Goal: Task Accomplishment & Management: Manage account settings

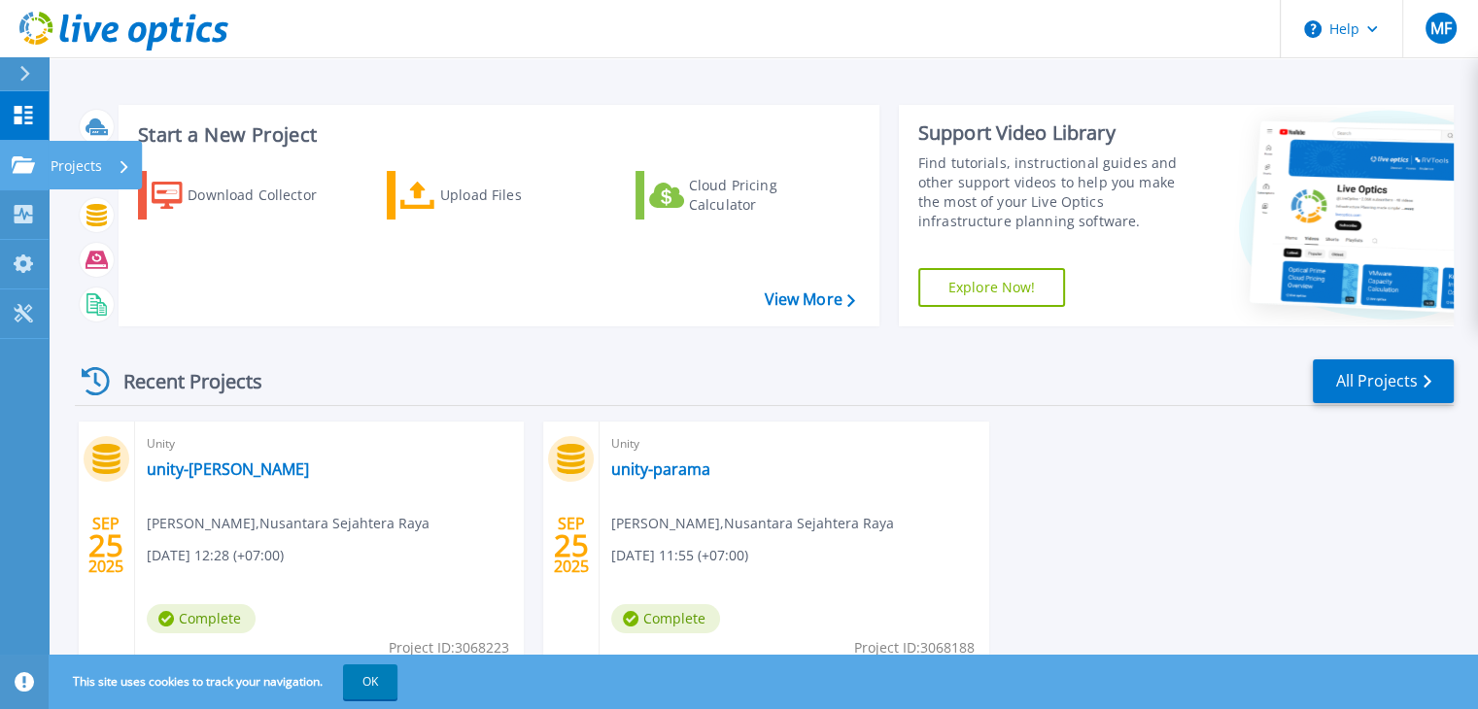
click at [18, 162] on icon at bounding box center [23, 164] width 23 height 17
click at [433, 344] on div "Recent Projects All Projects SEP 25 2025 Unity unity-indonet Anggono Sugiharto …" at bounding box center [764, 535] width 1379 height 386
click at [374, 674] on button "OK" at bounding box center [370, 682] width 54 height 35
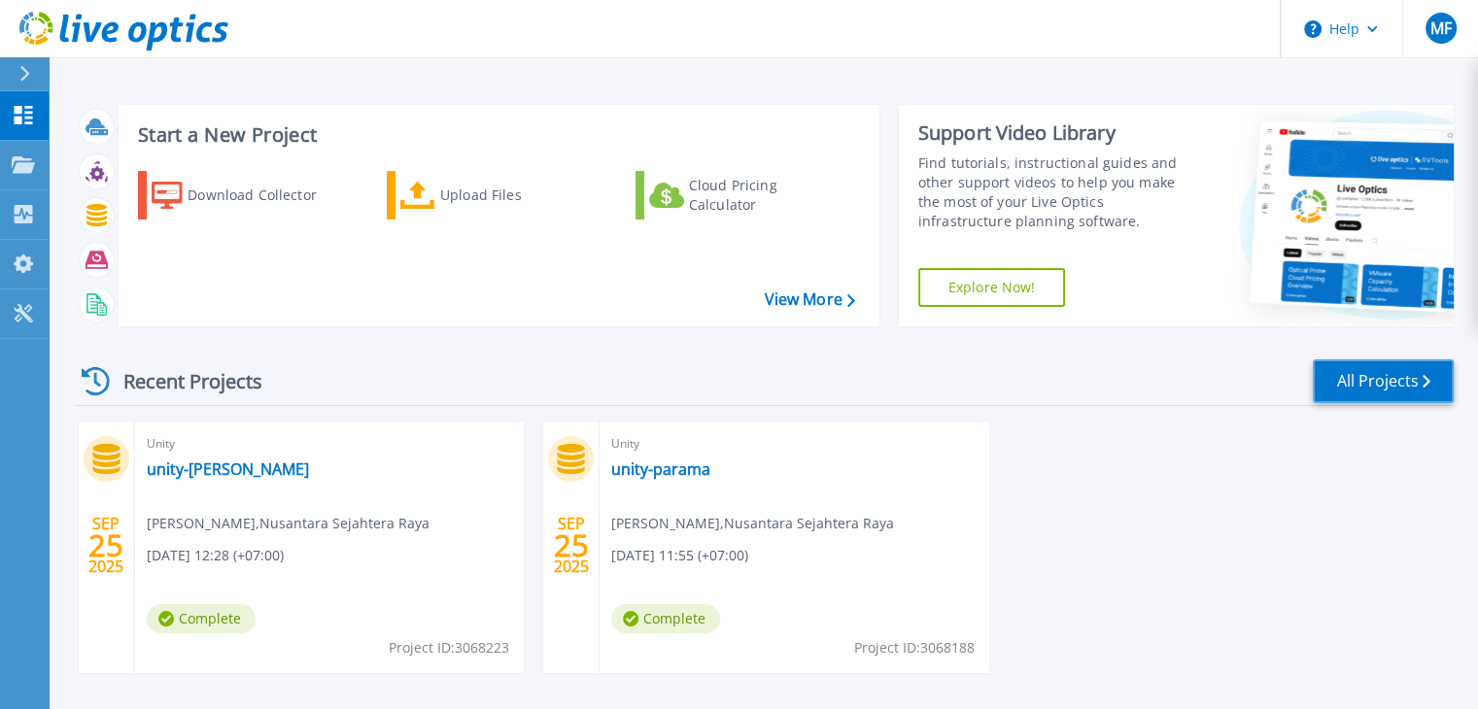
click at [1391, 385] on link "All Projects" at bounding box center [1382, 381] width 141 height 44
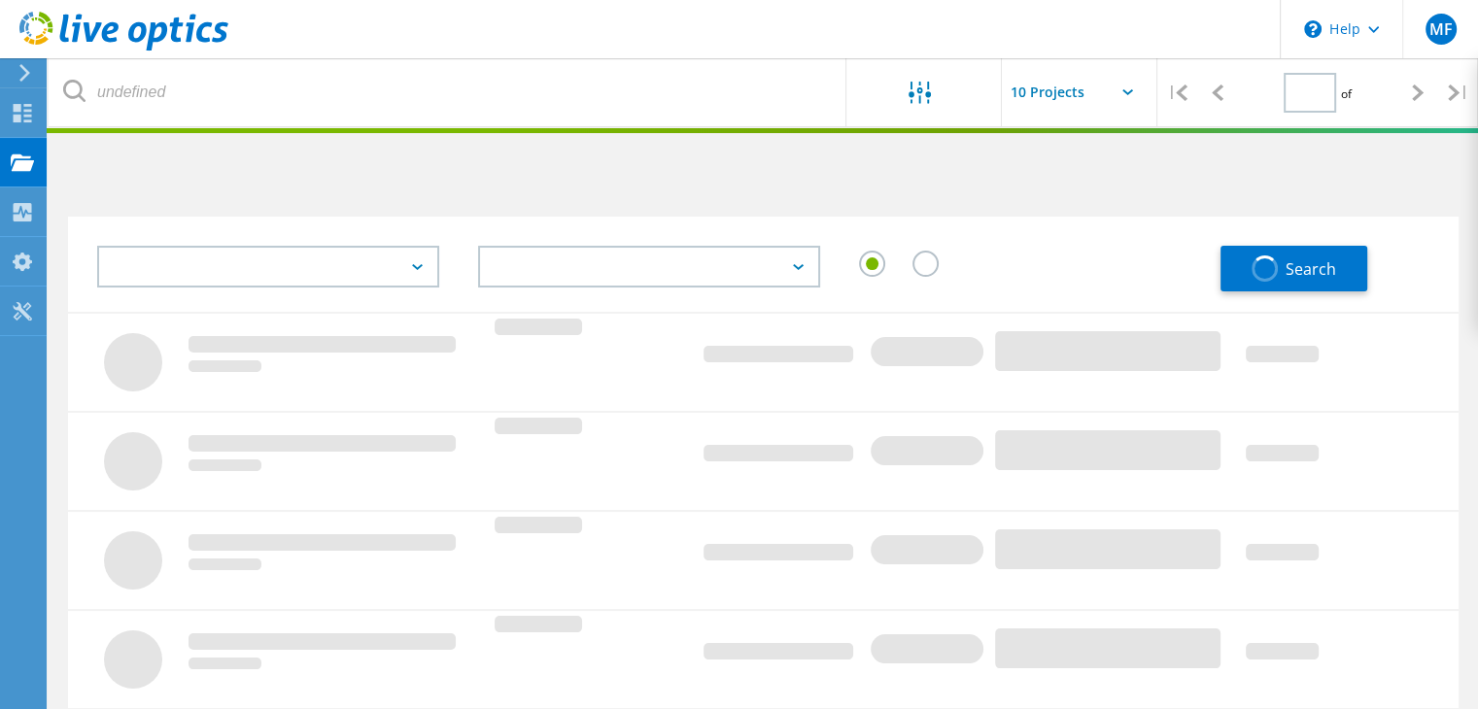
type input "1"
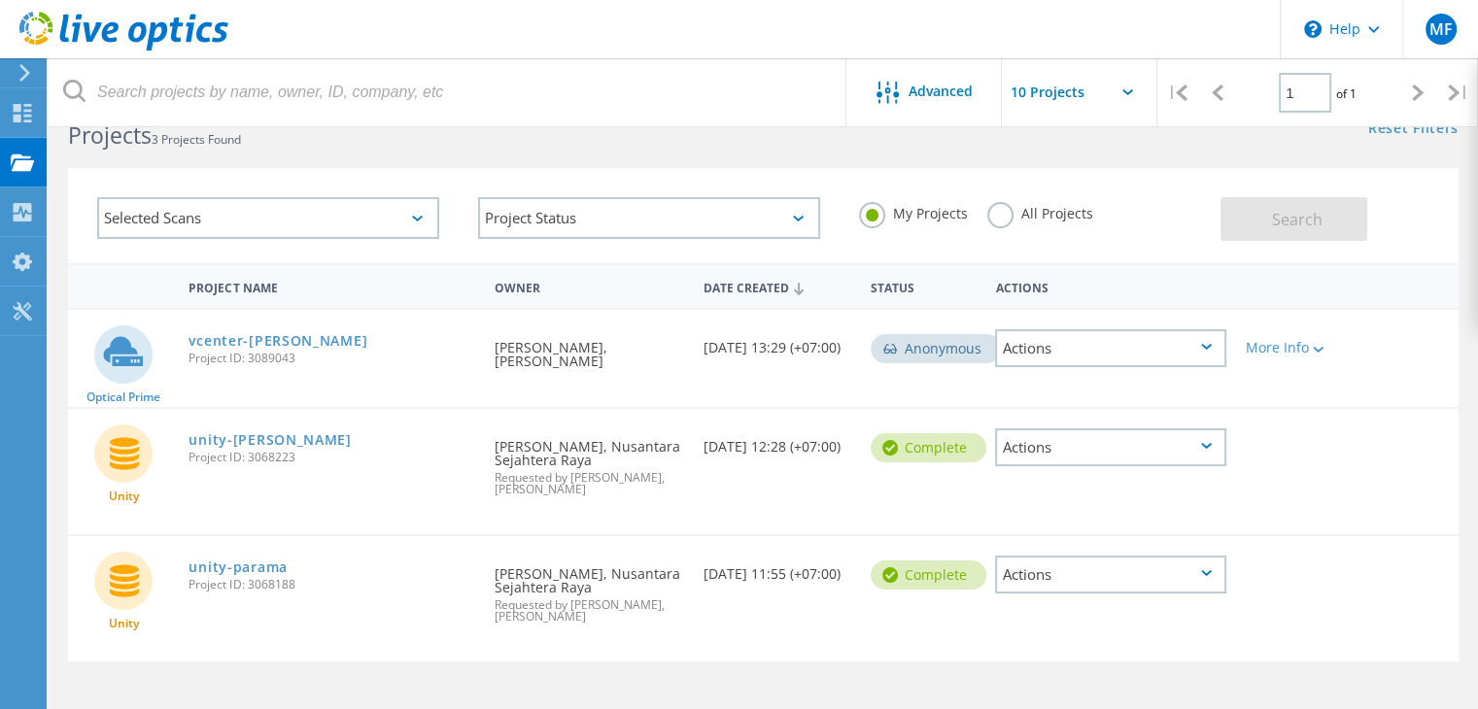
scroll to position [50, 0]
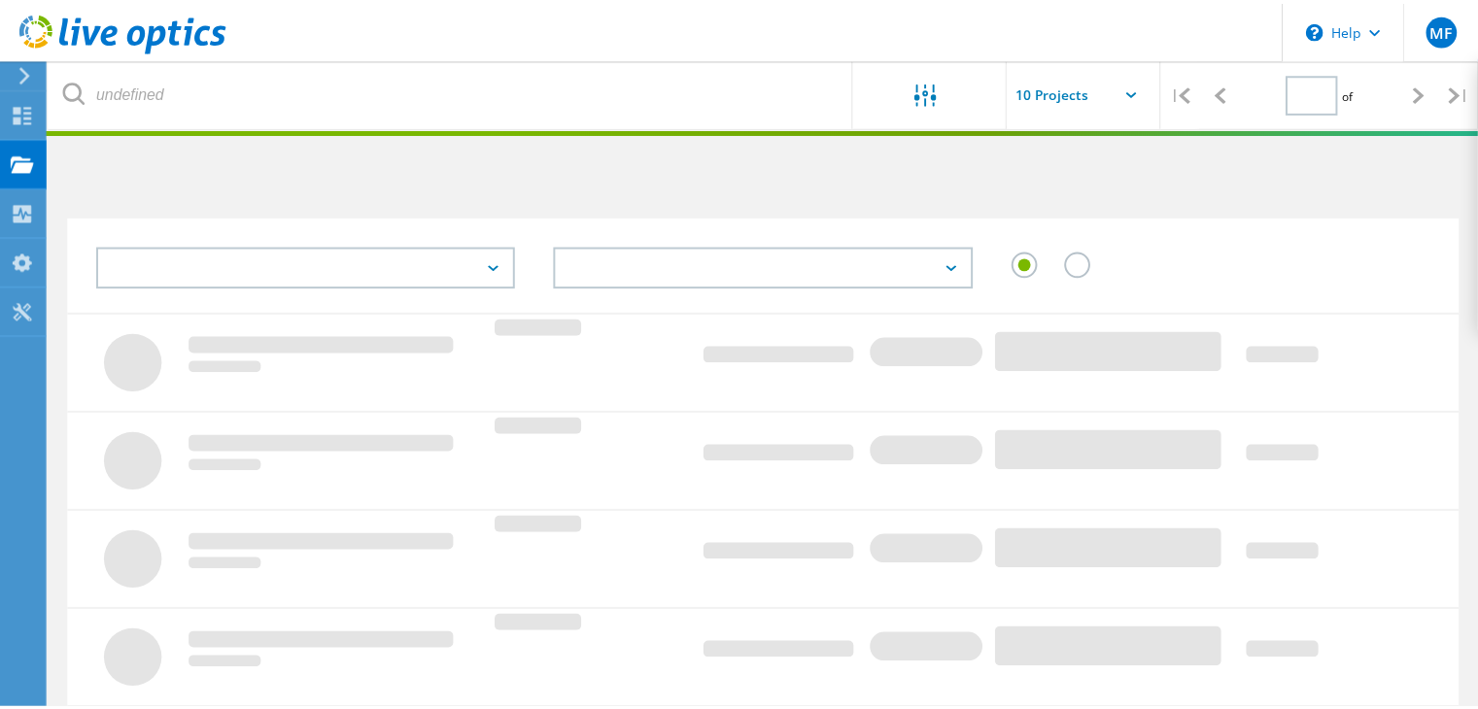
scroll to position [50, 0]
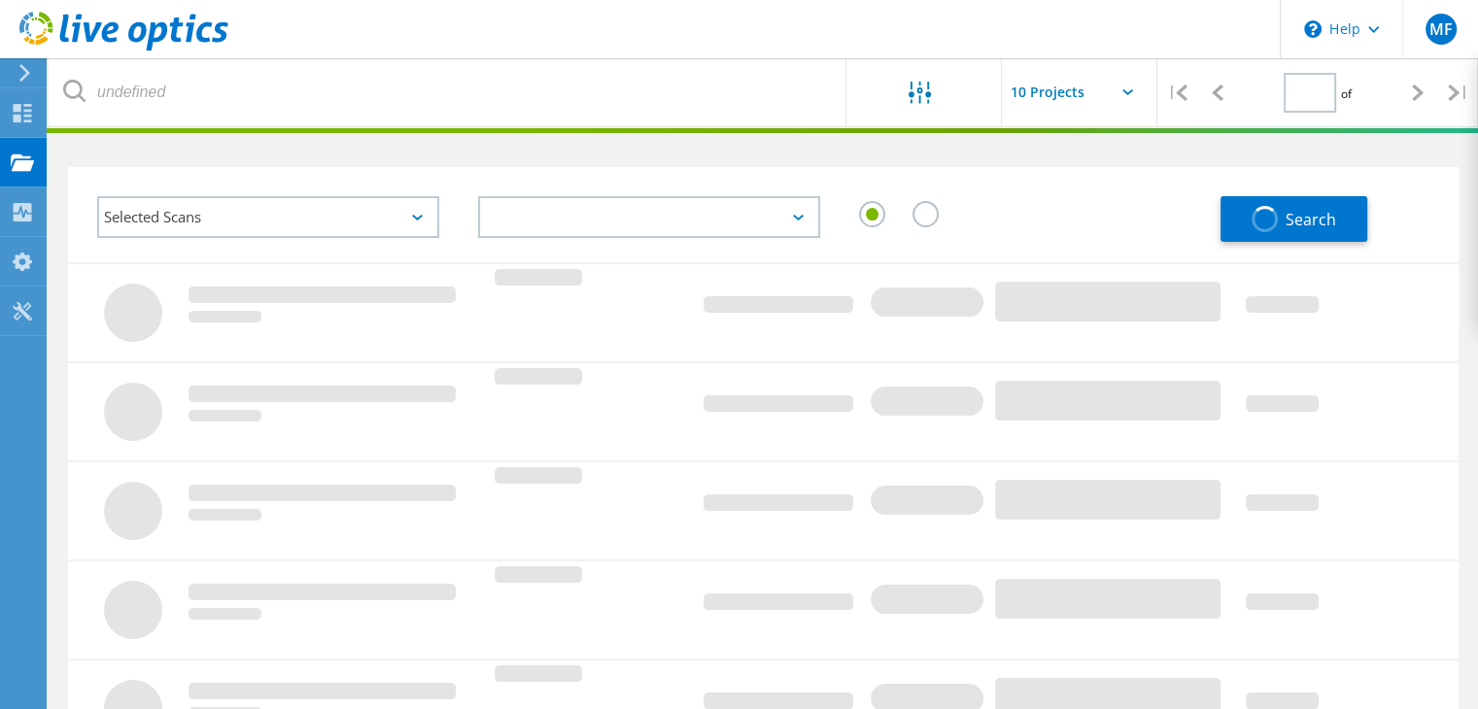
type input "1"
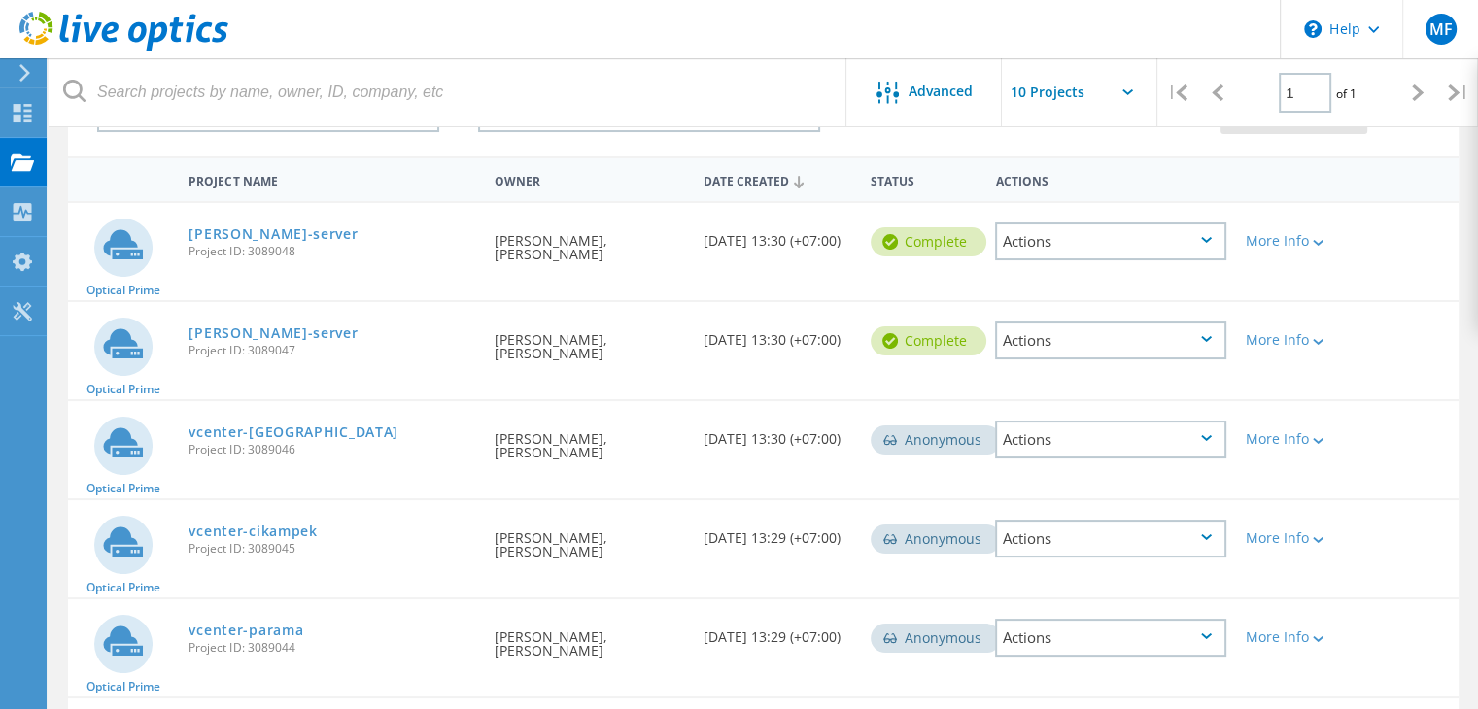
scroll to position [155, 0]
click at [241, 239] on link "Madhani-server" at bounding box center [272, 234] width 169 height 14
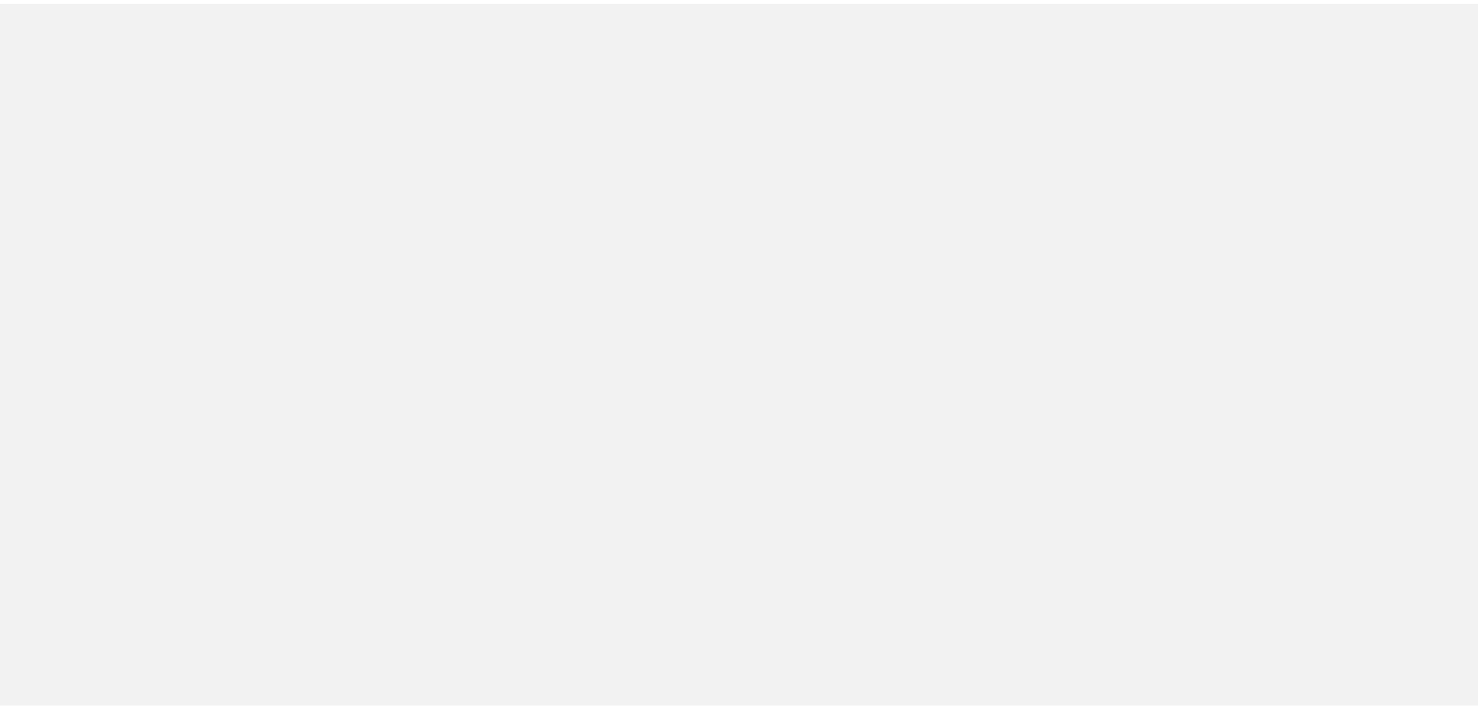
scroll to position [155, 0]
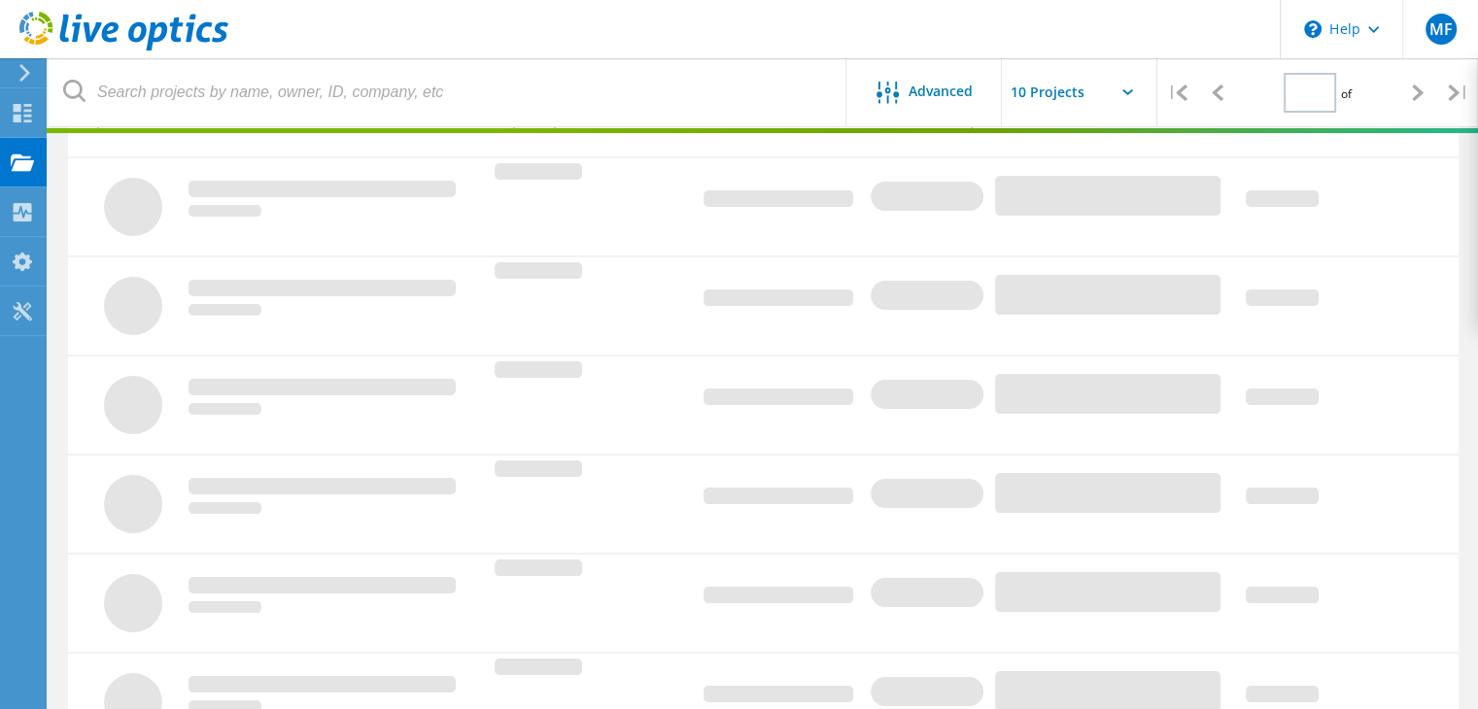
type input "1"
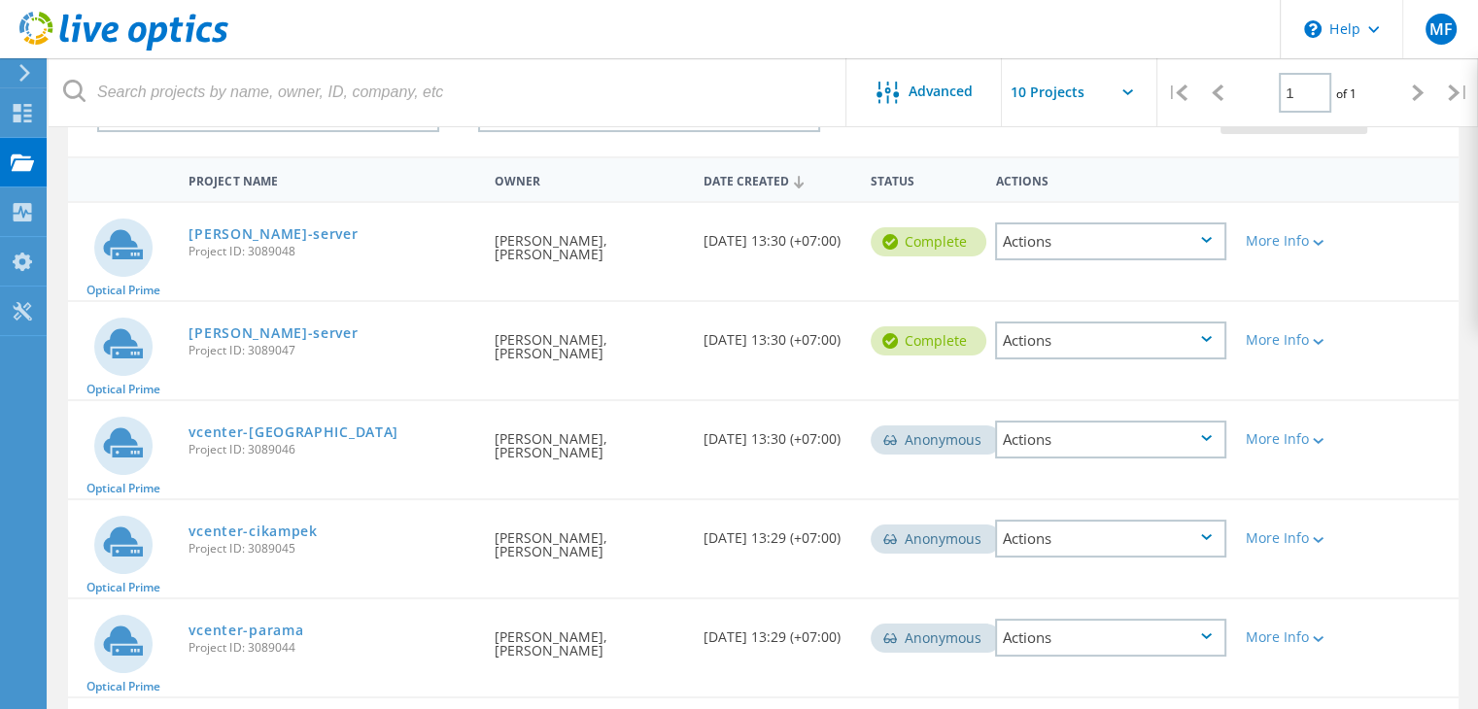
scroll to position [244, 0]
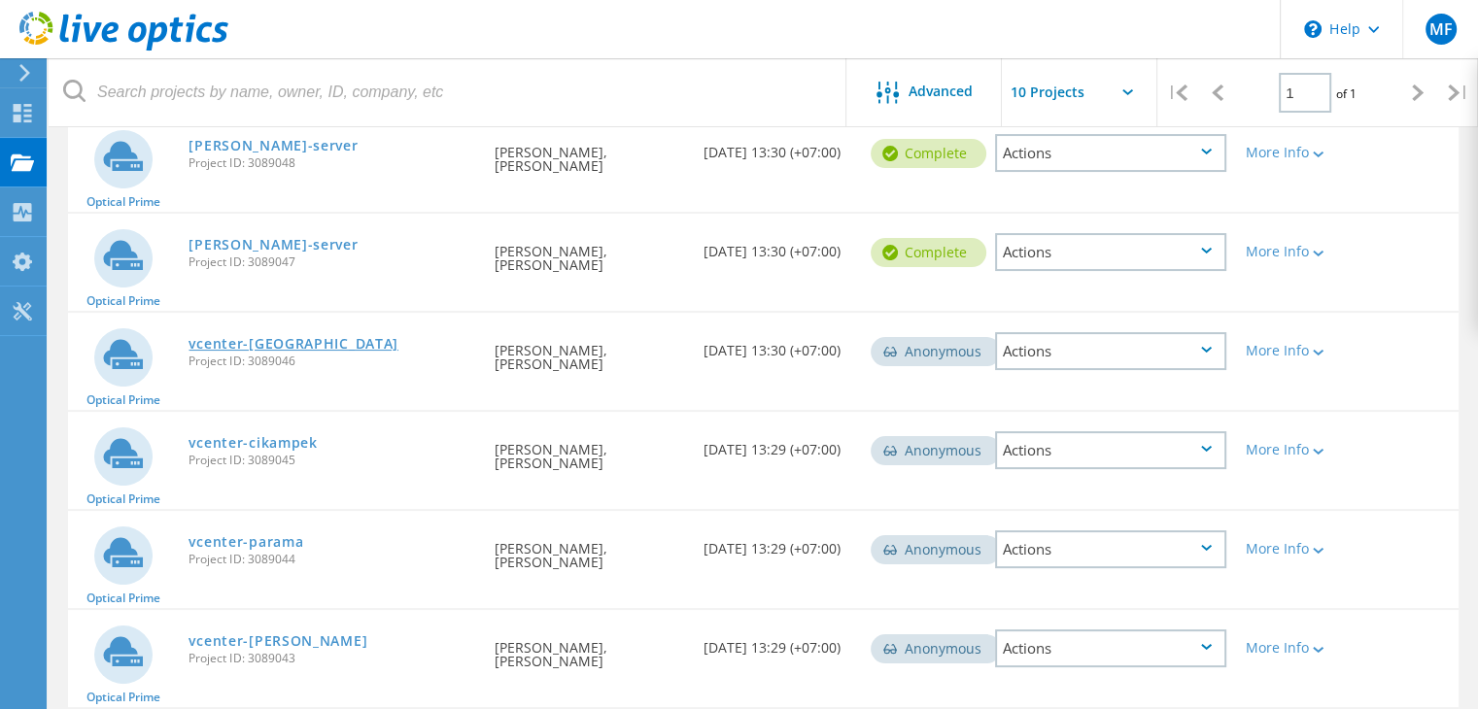
click at [253, 347] on link "vcenter-jakarta" at bounding box center [293, 344] width 210 height 14
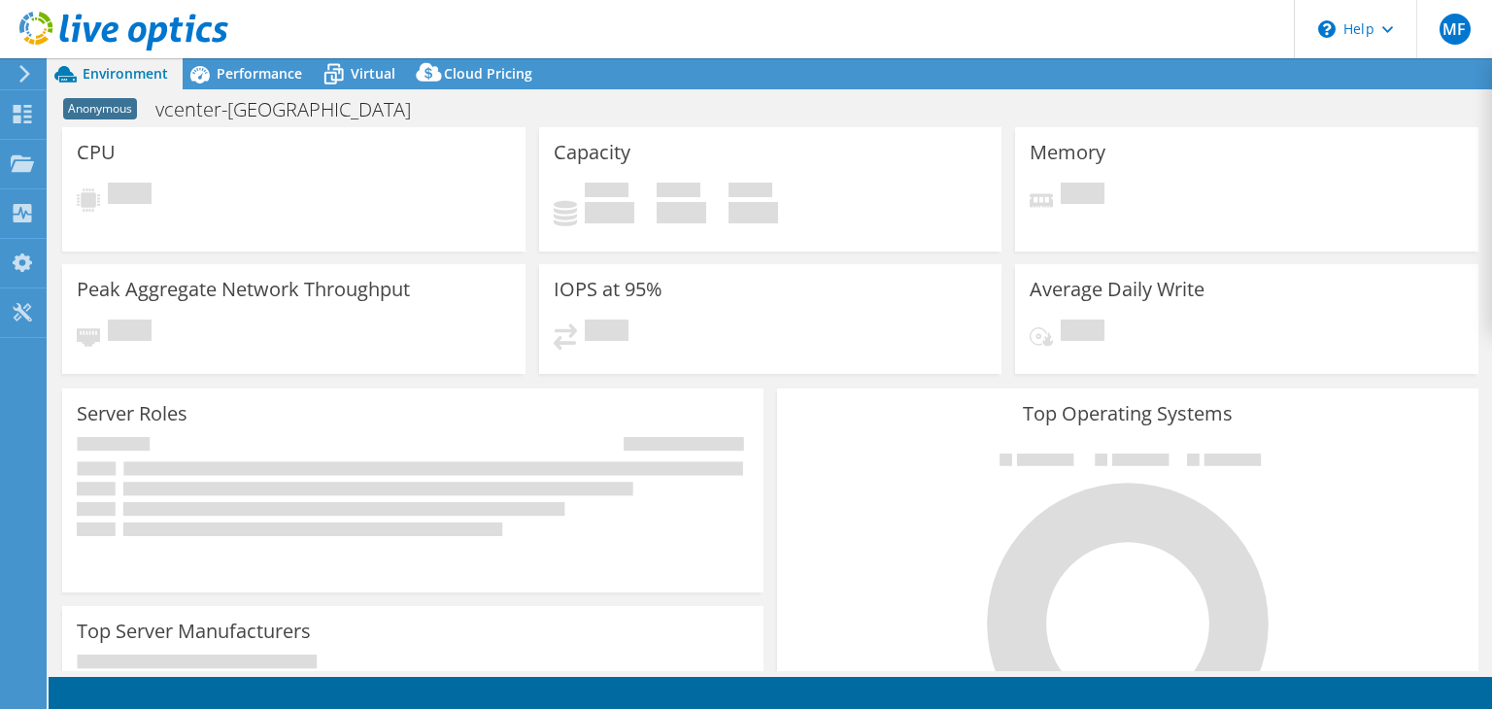
select select "USD"
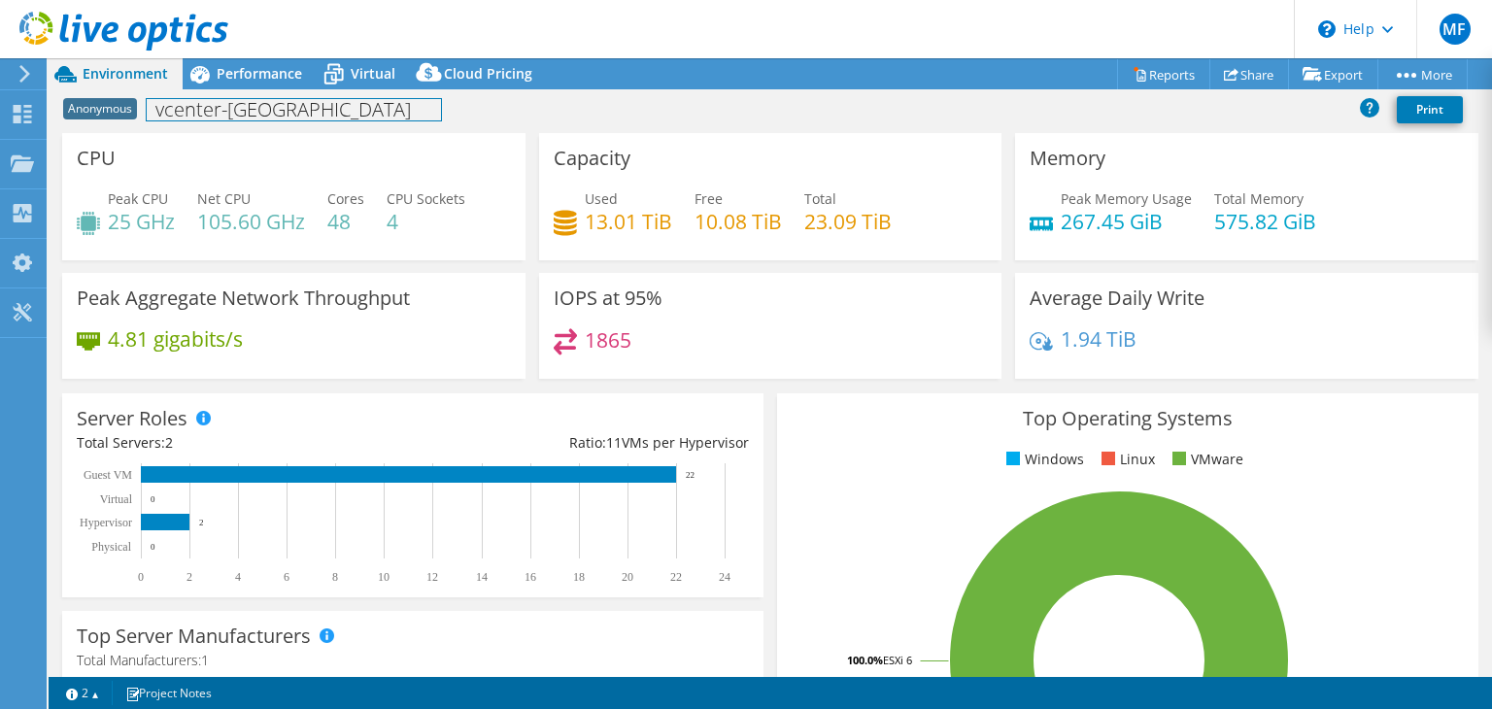
click at [241, 113] on h1 "vcenter-jakarta" at bounding box center [294, 109] width 294 height 21
click at [287, 109] on h1 "vcenter-jakarta" at bounding box center [294, 109] width 294 height 21
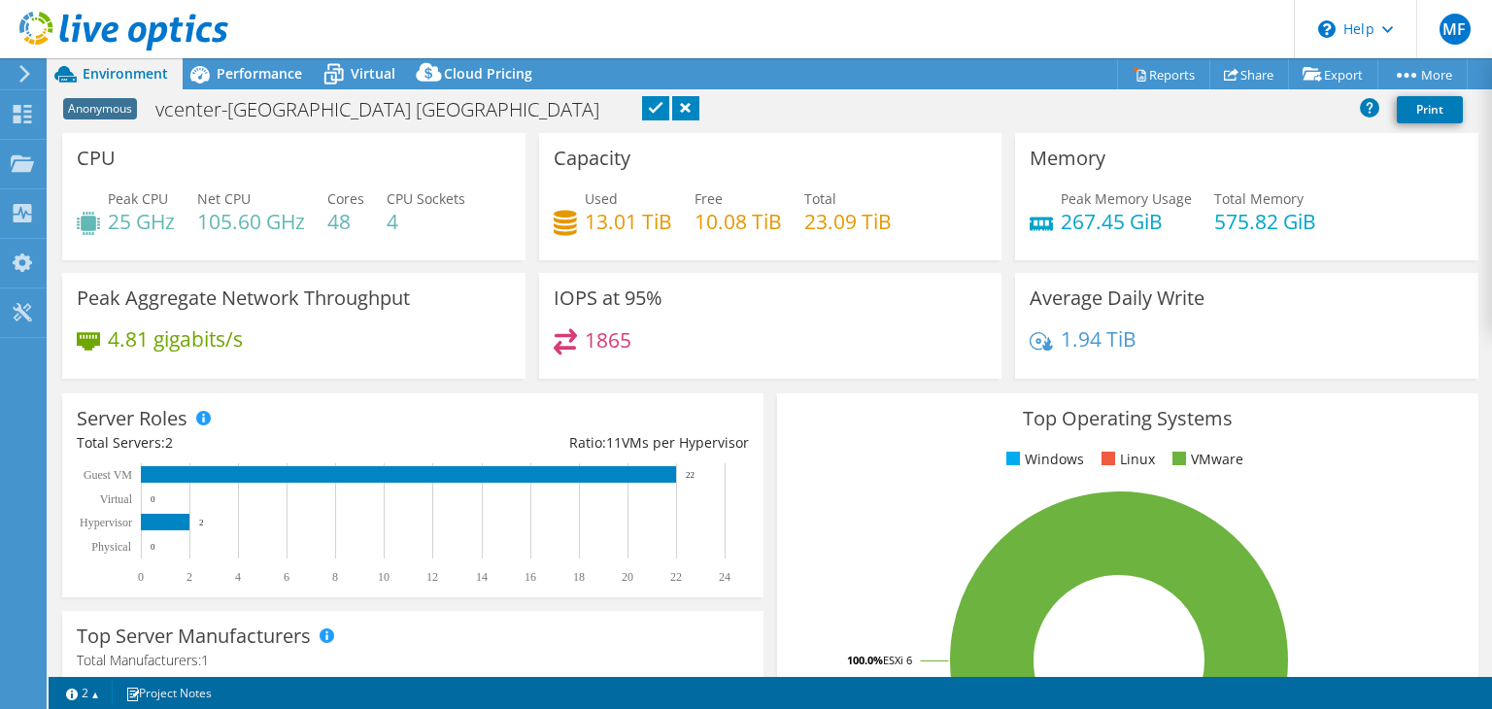
click at [642, 110] on link at bounding box center [655, 108] width 27 height 24
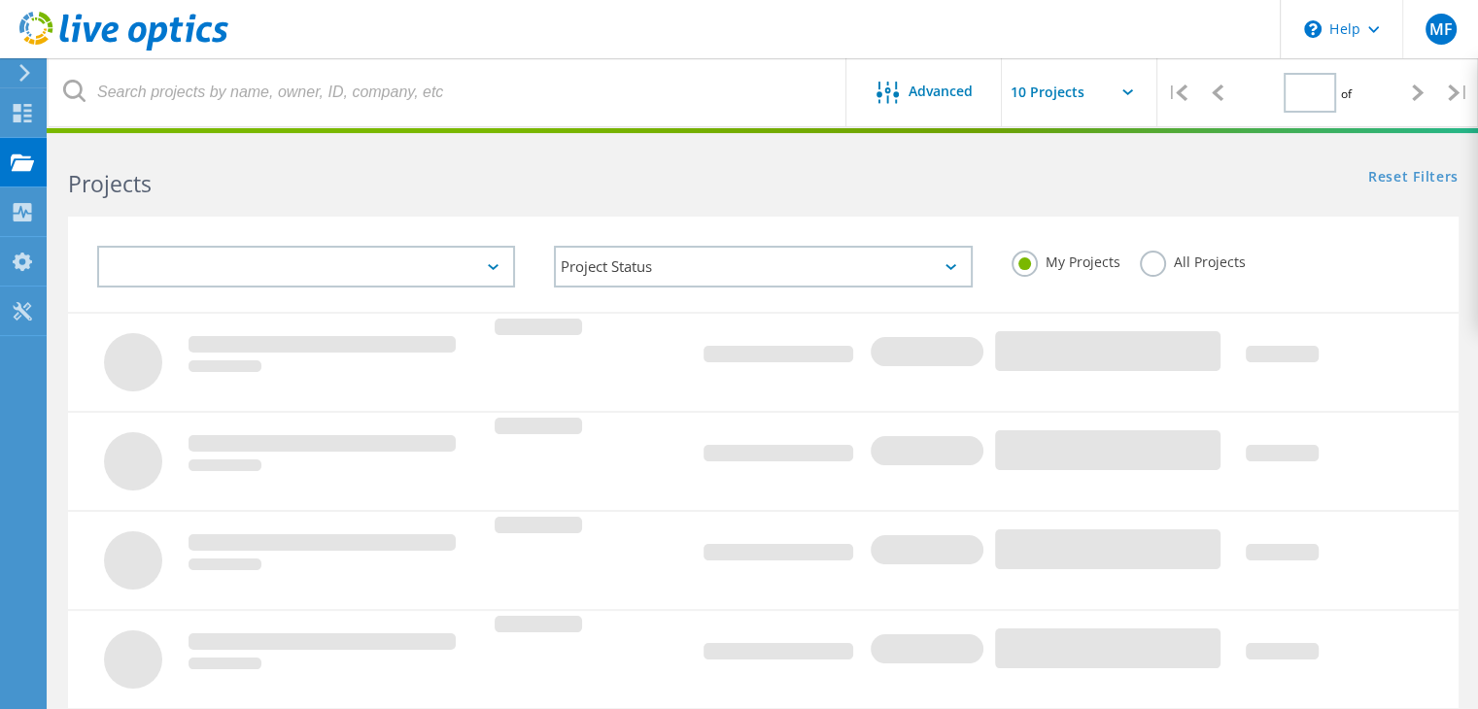
type input "1"
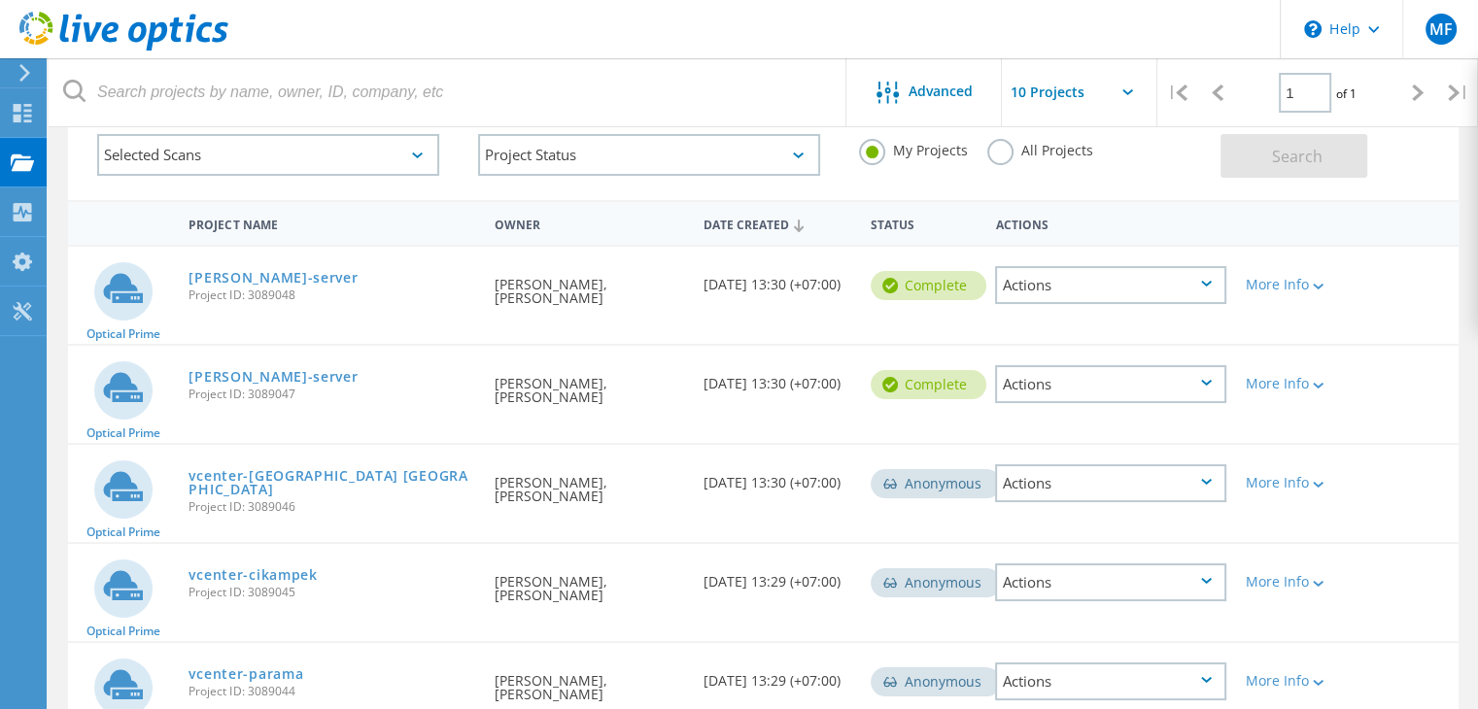
scroll to position [197, 0]
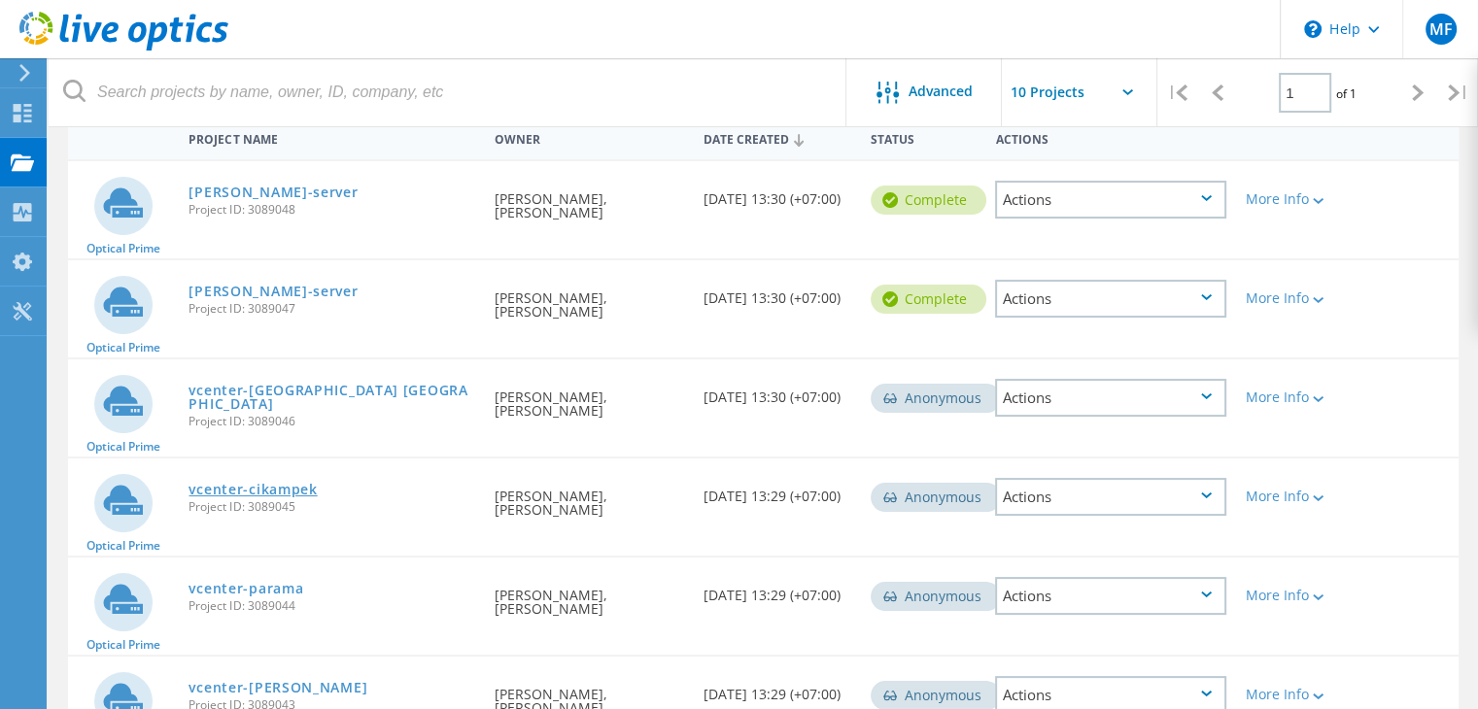
click at [249, 485] on link "vcenter-cikampek" at bounding box center [252, 490] width 128 height 14
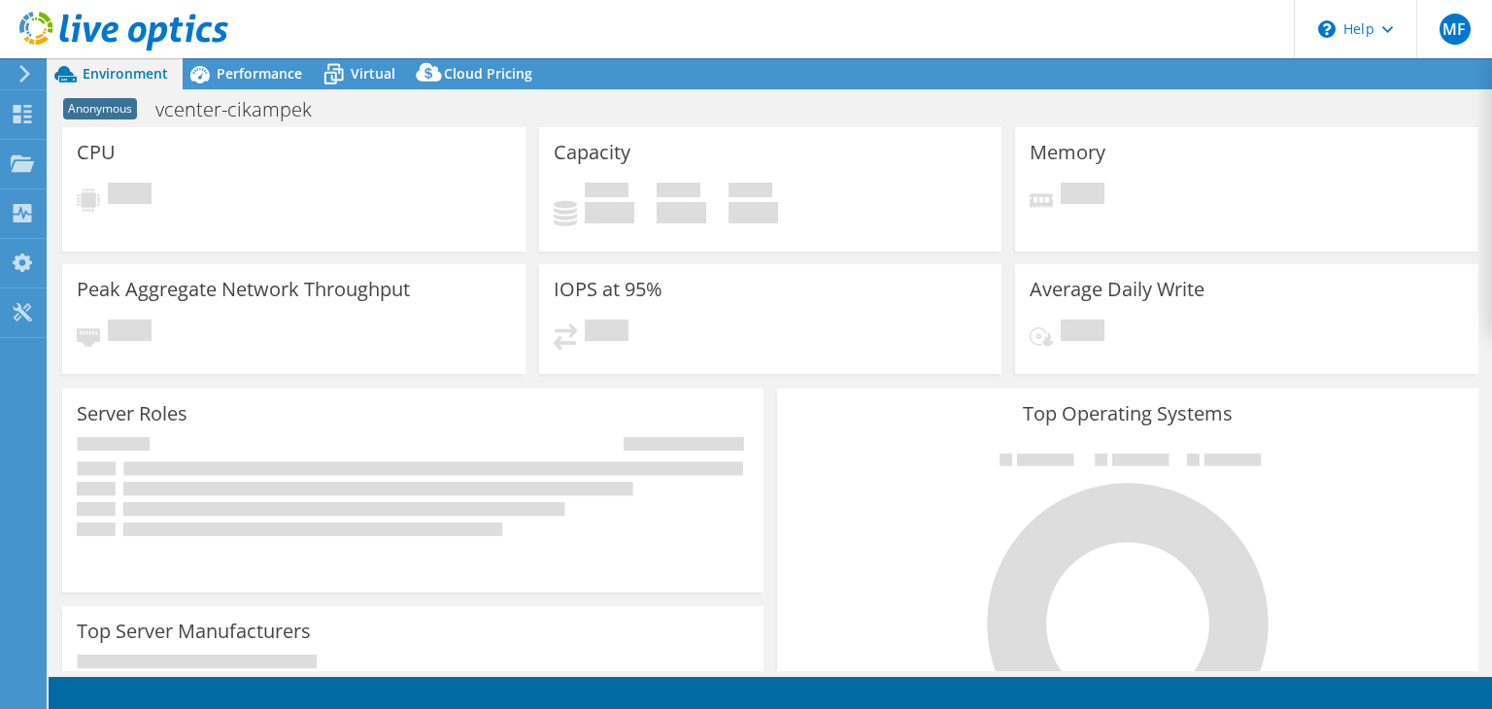
select select "USD"
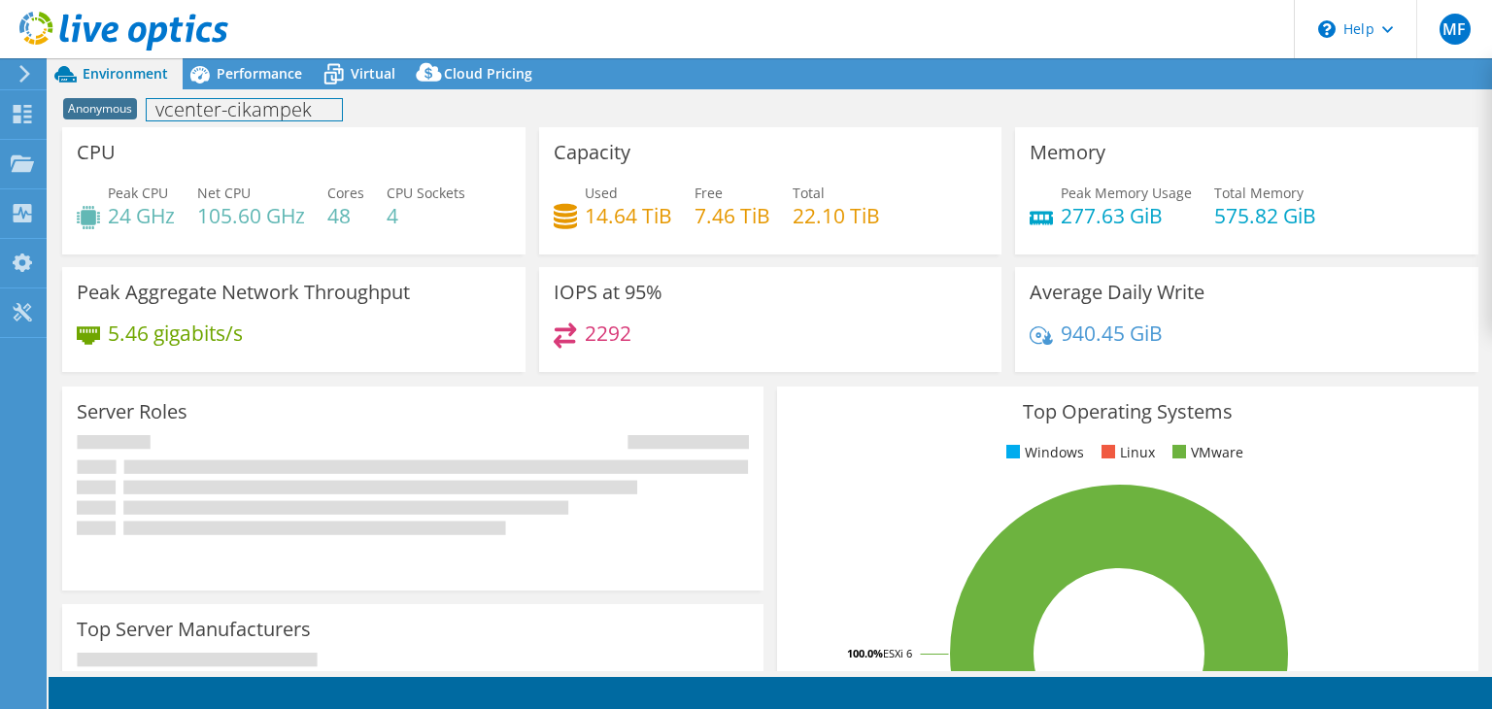
click at [253, 113] on h1 "vcenter-cikampek" at bounding box center [244, 109] width 195 height 21
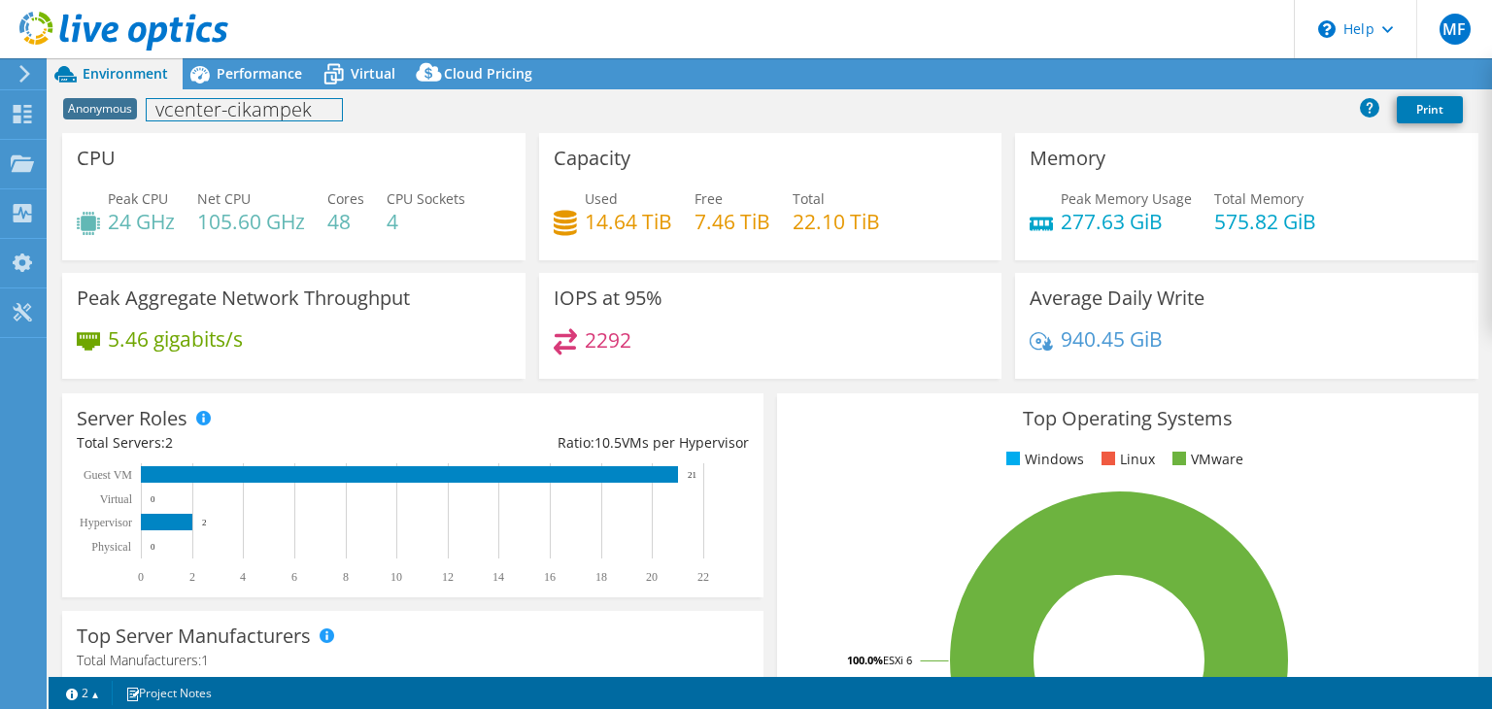
click at [314, 99] on h1 "vcenter-cikampek" at bounding box center [244, 109] width 195 height 21
click at [317, 106] on h1 "vcenter-cikampek" at bounding box center [244, 109] width 195 height 21
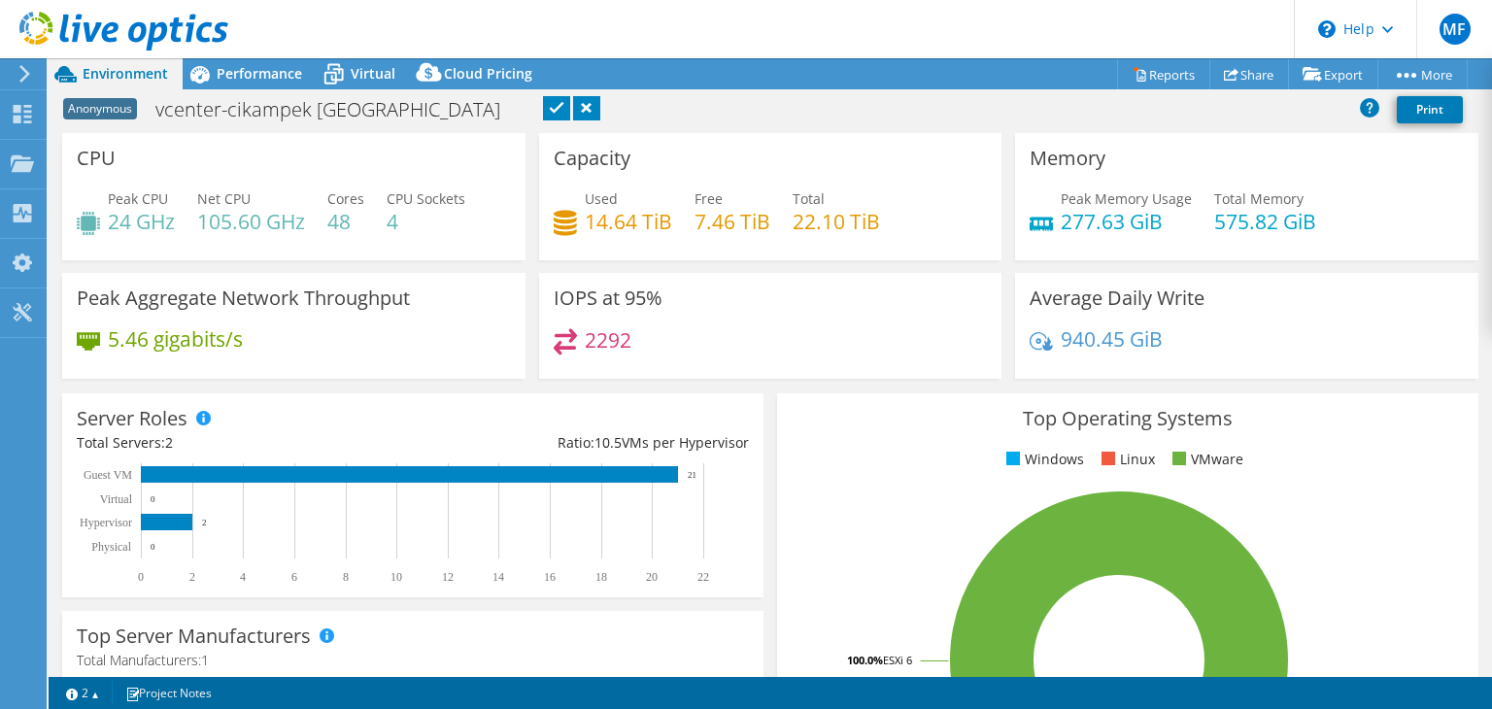
click at [543, 110] on link at bounding box center [556, 108] width 27 height 24
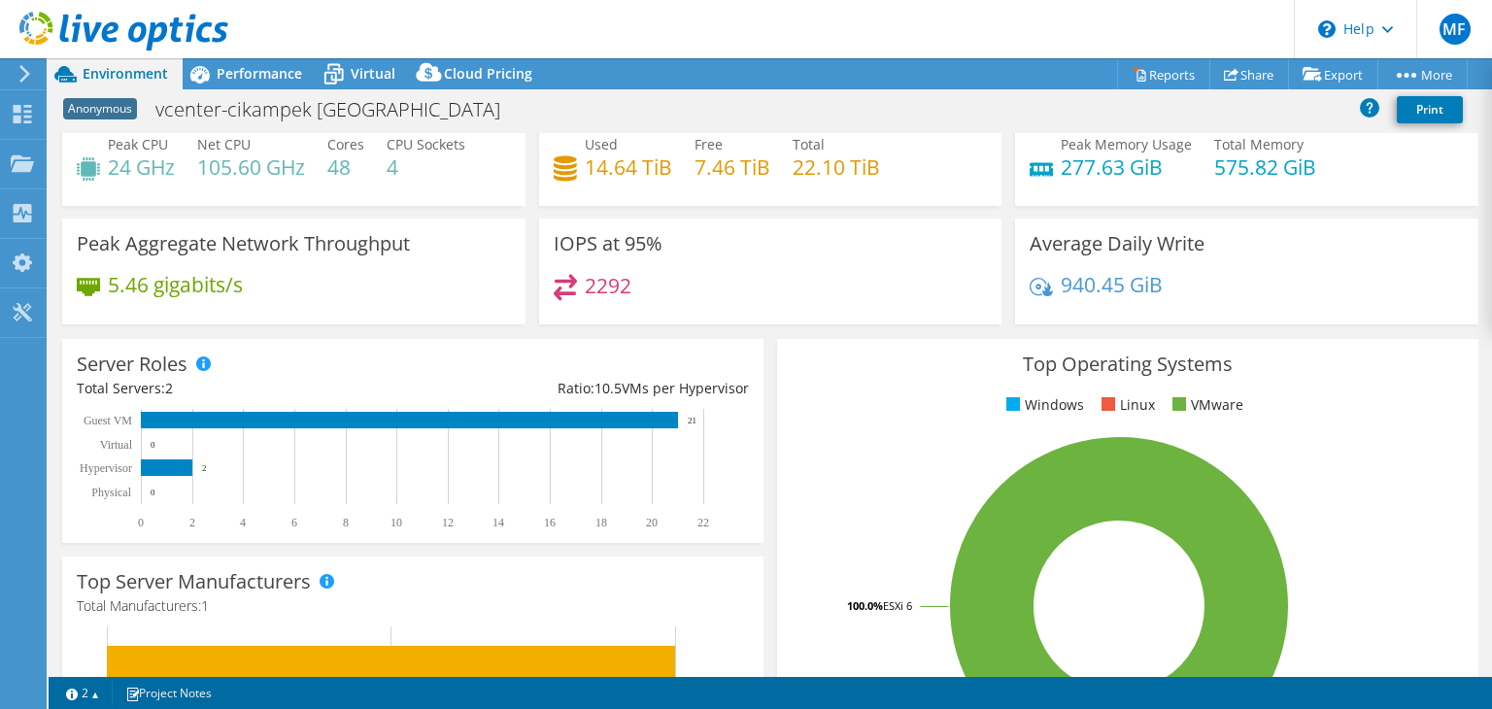
scroll to position [54, 0]
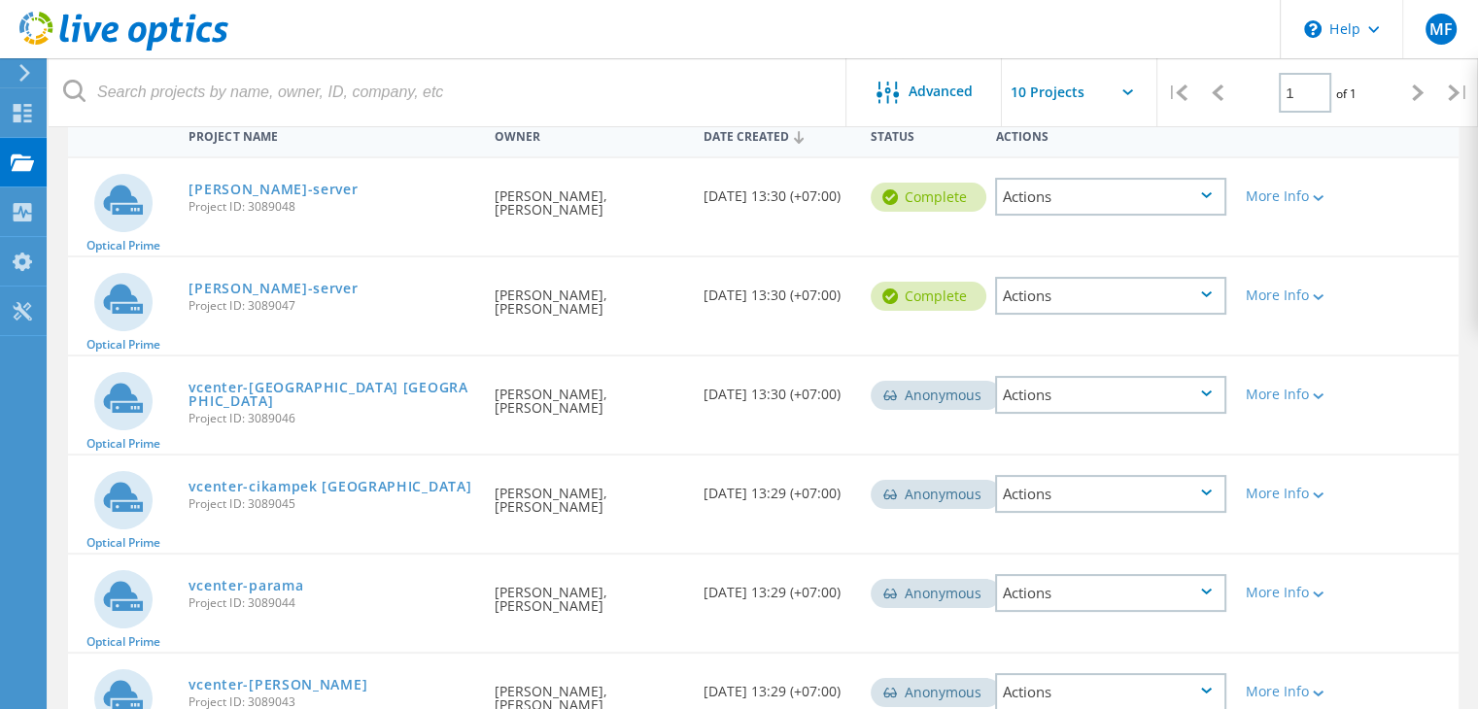
scroll to position [294, 0]
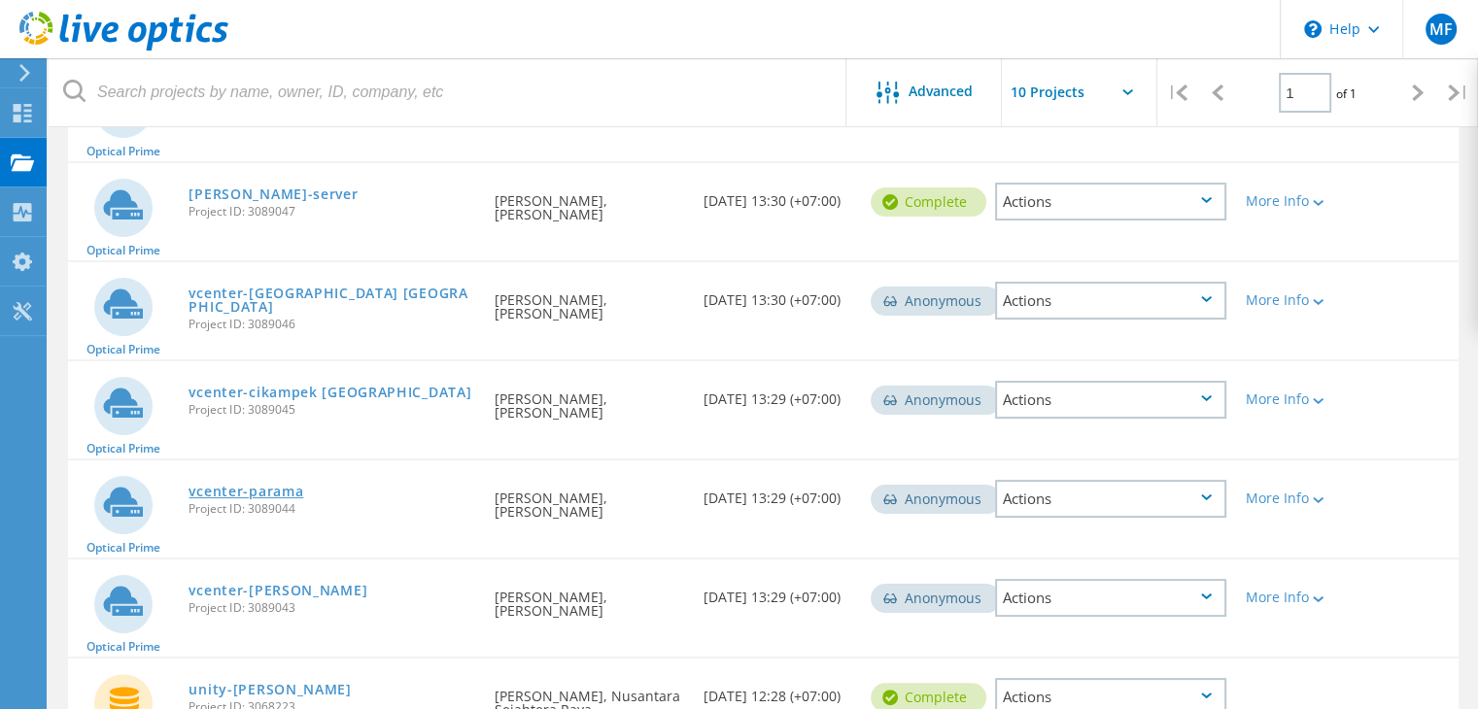
click at [254, 492] on link "vcenter-parama" at bounding box center [245, 492] width 115 height 14
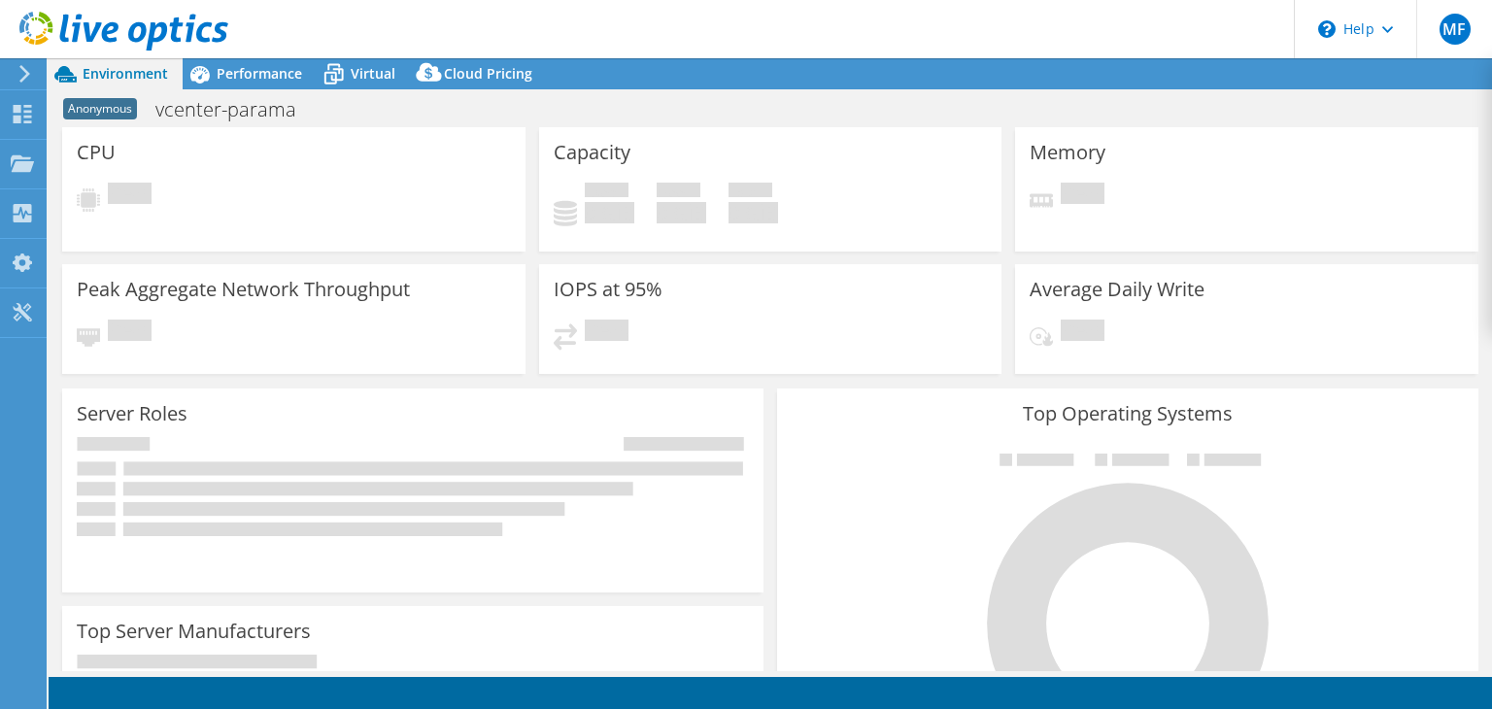
select select "USD"
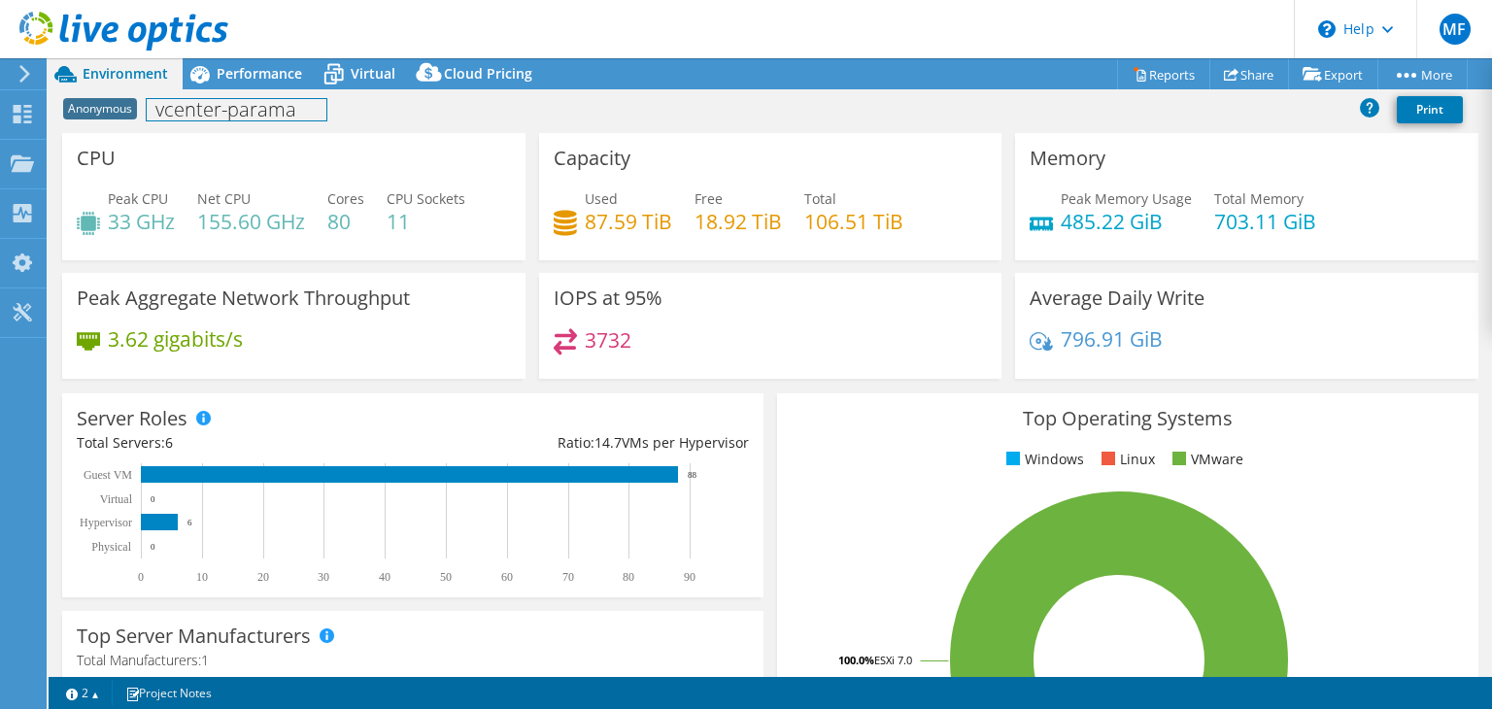
click at [299, 114] on h1 "vcenter-parama" at bounding box center [237, 109] width 180 height 21
click at [424, 114] on link at bounding box center [422, 108] width 27 height 24
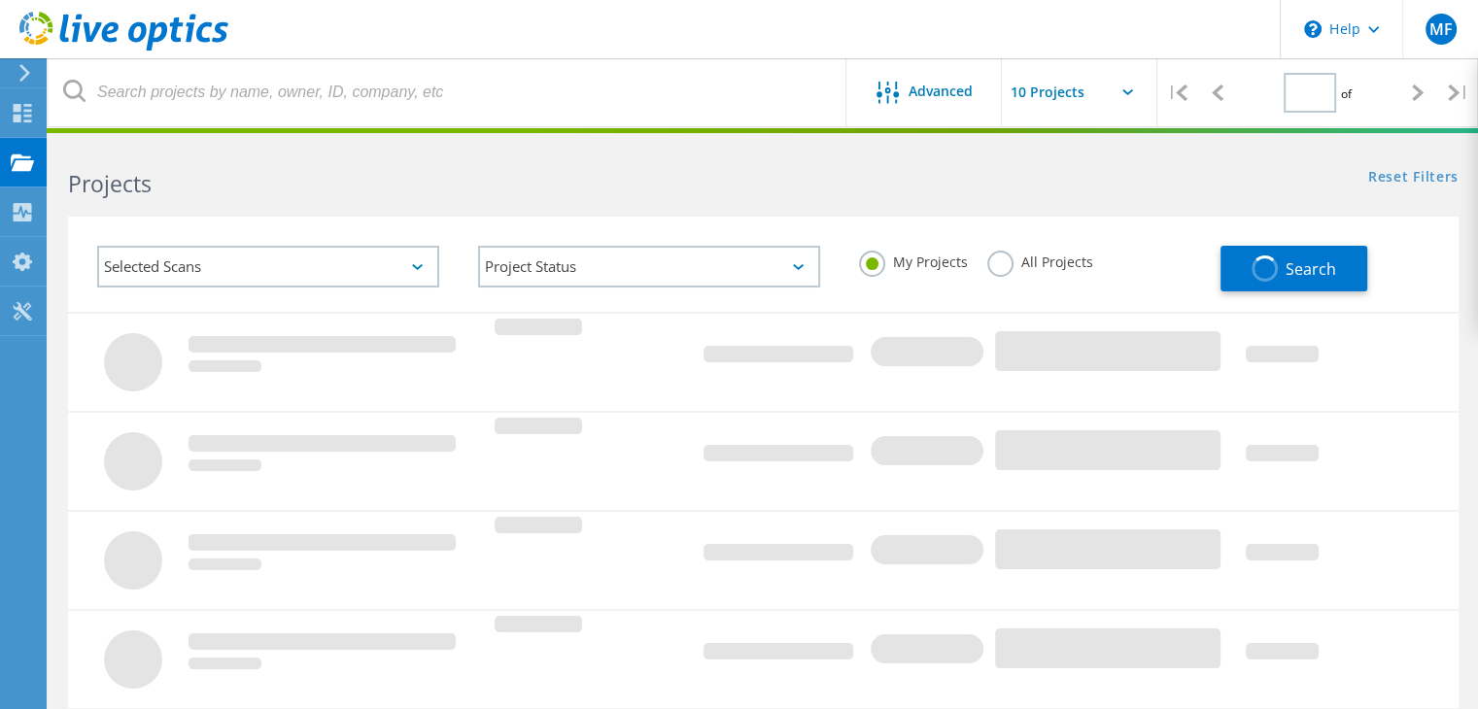
type input "1"
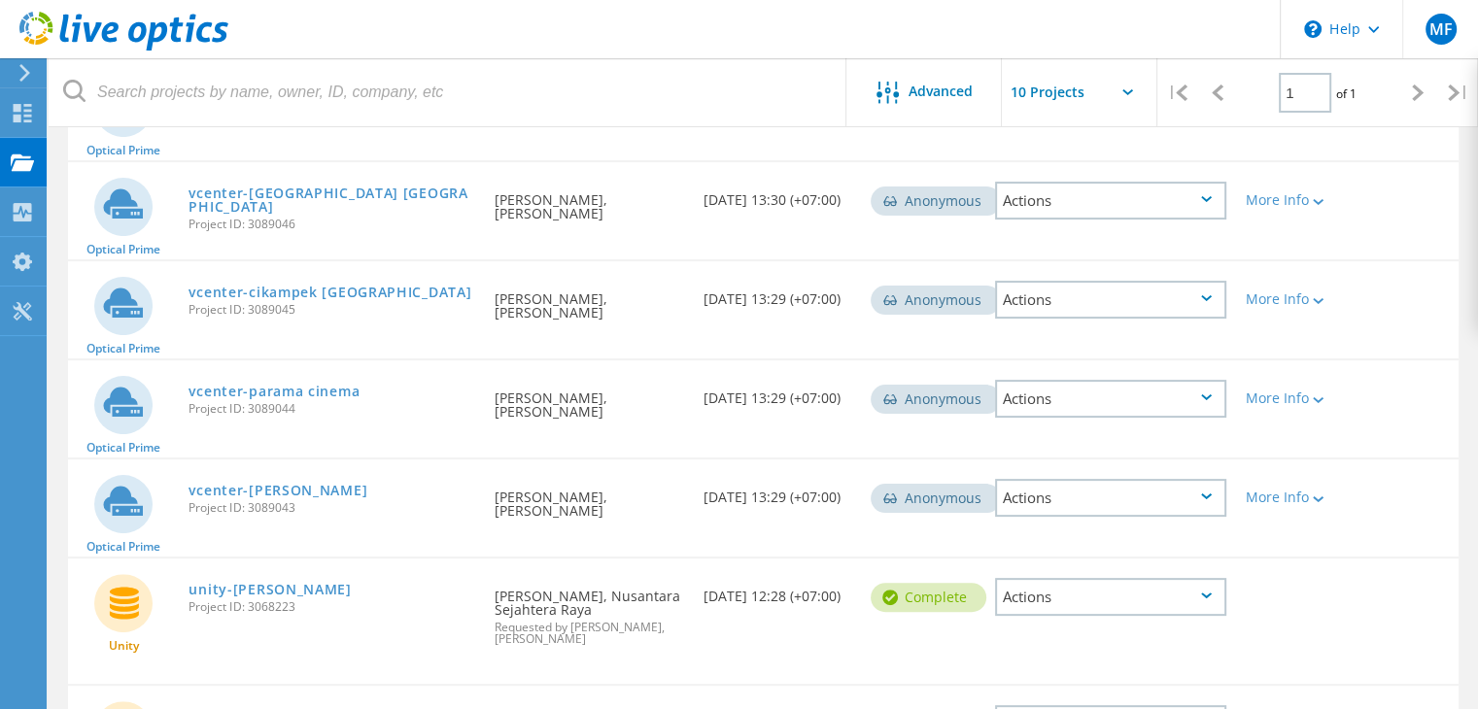
scroll to position [395, 0]
click at [241, 487] on link "vcenter-indonet" at bounding box center [277, 490] width 179 height 14
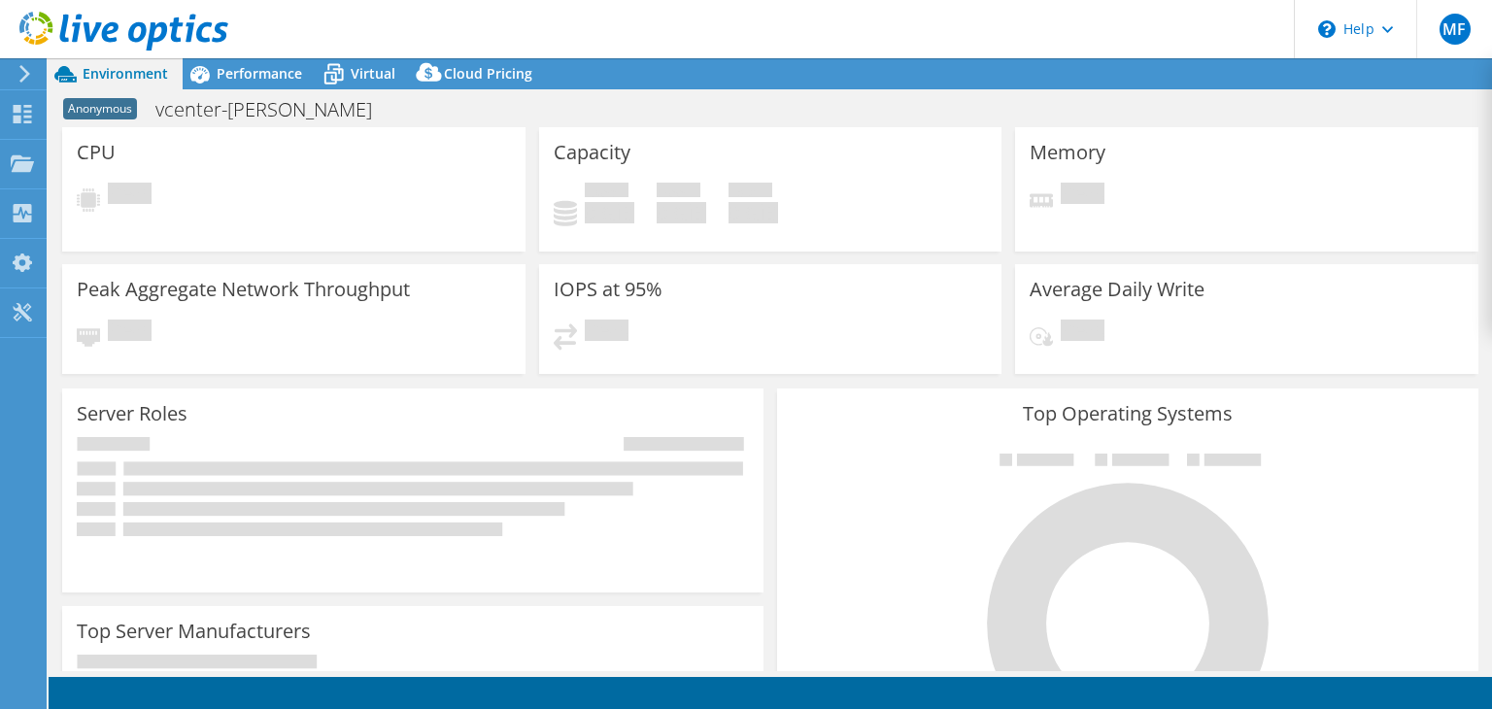
select select "USD"
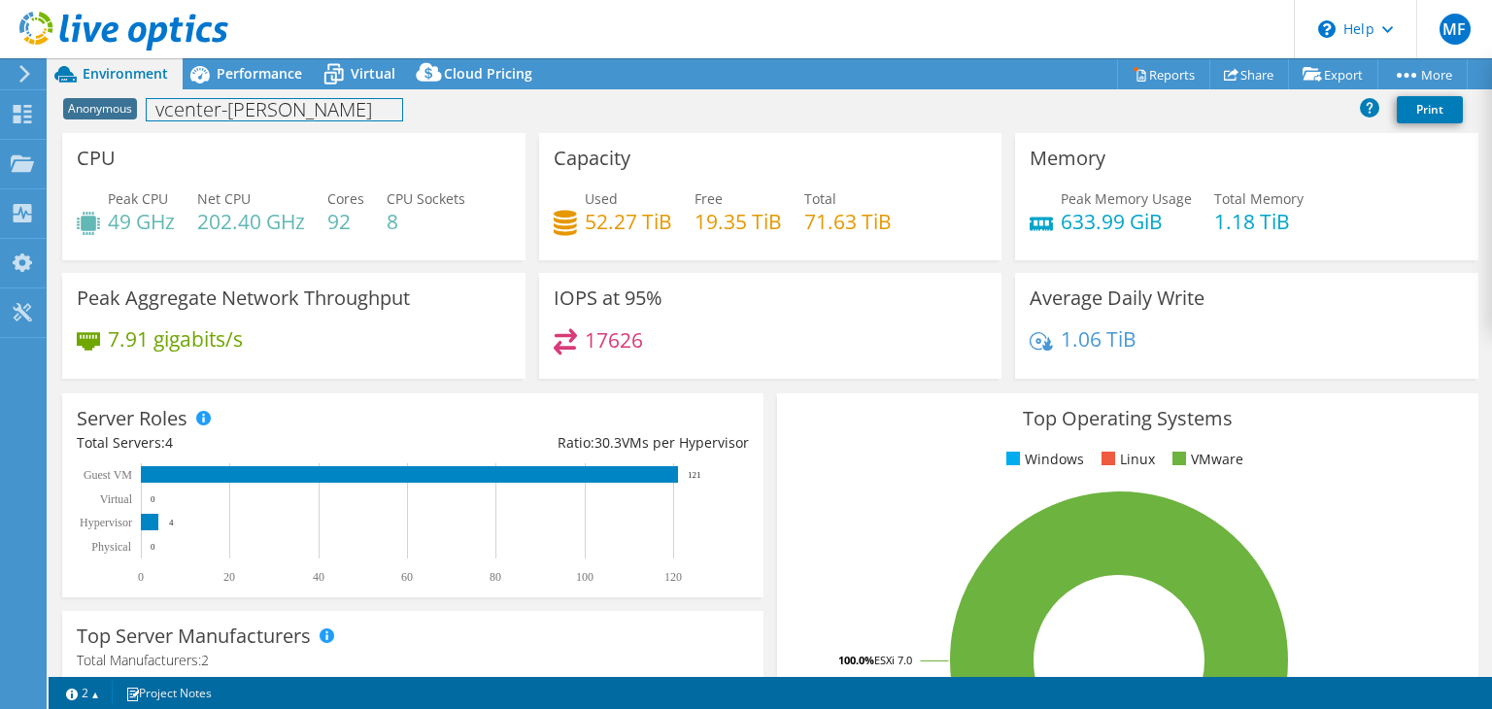
click at [299, 111] on h1 "vcenter-indonet" at bounding box center [275, 109] width 256 height 21
click at [485, 102] on link at bounding box center [498, 108] width 27 height 24
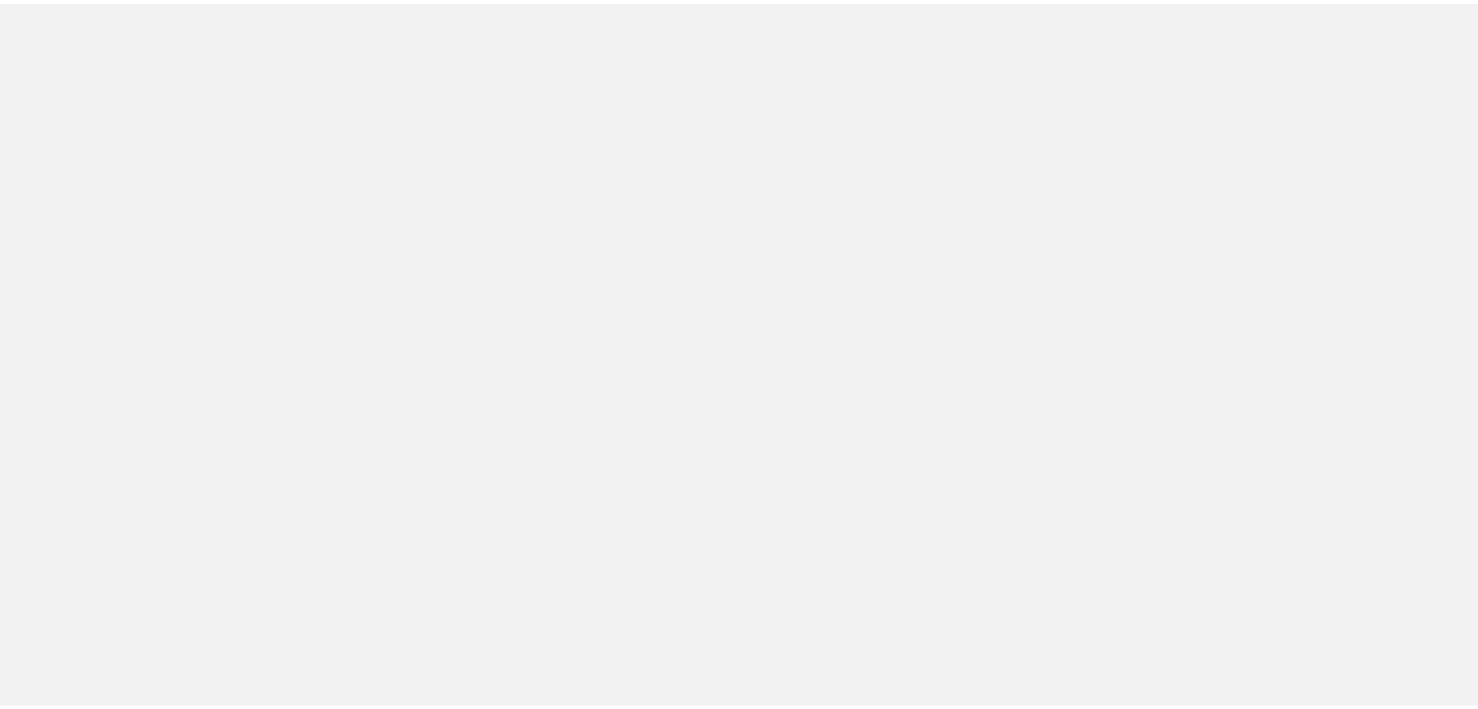
scroll to position [395, 0]
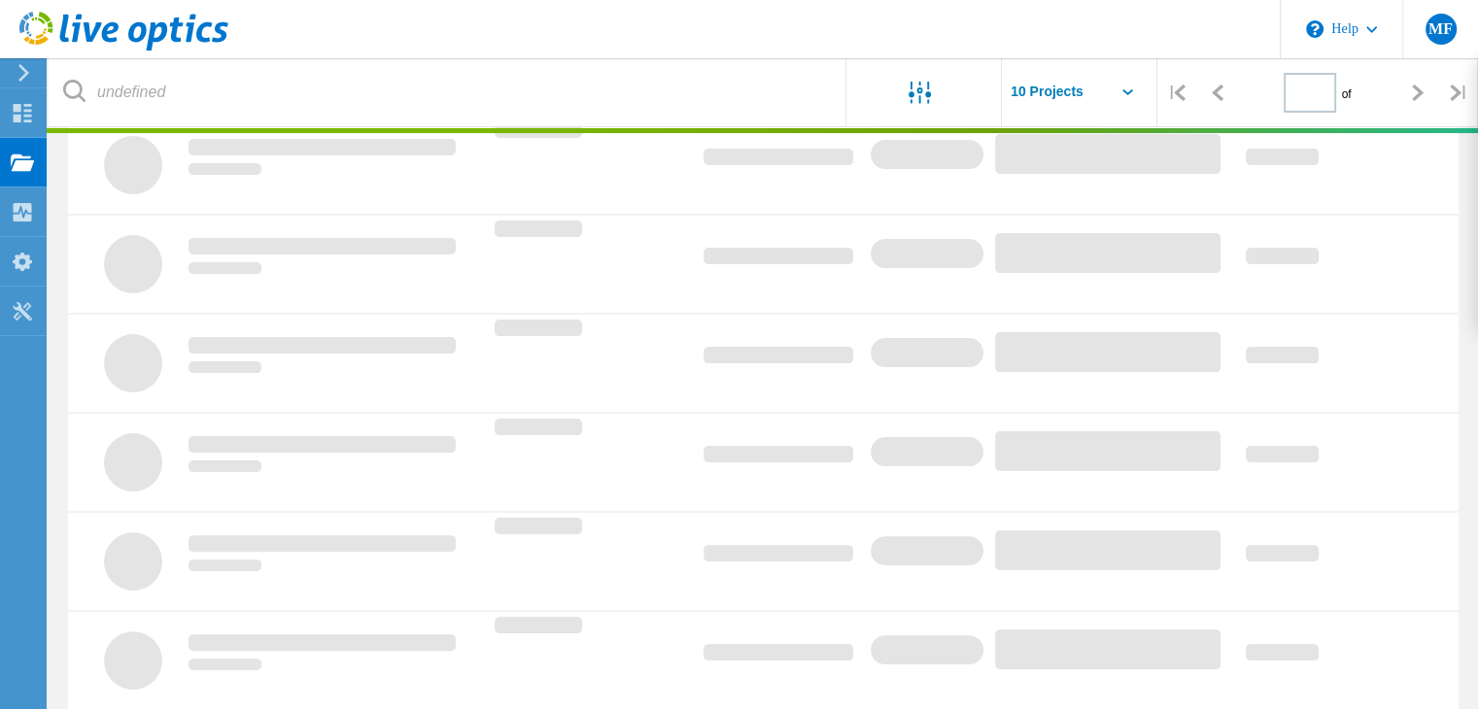
type input "1"
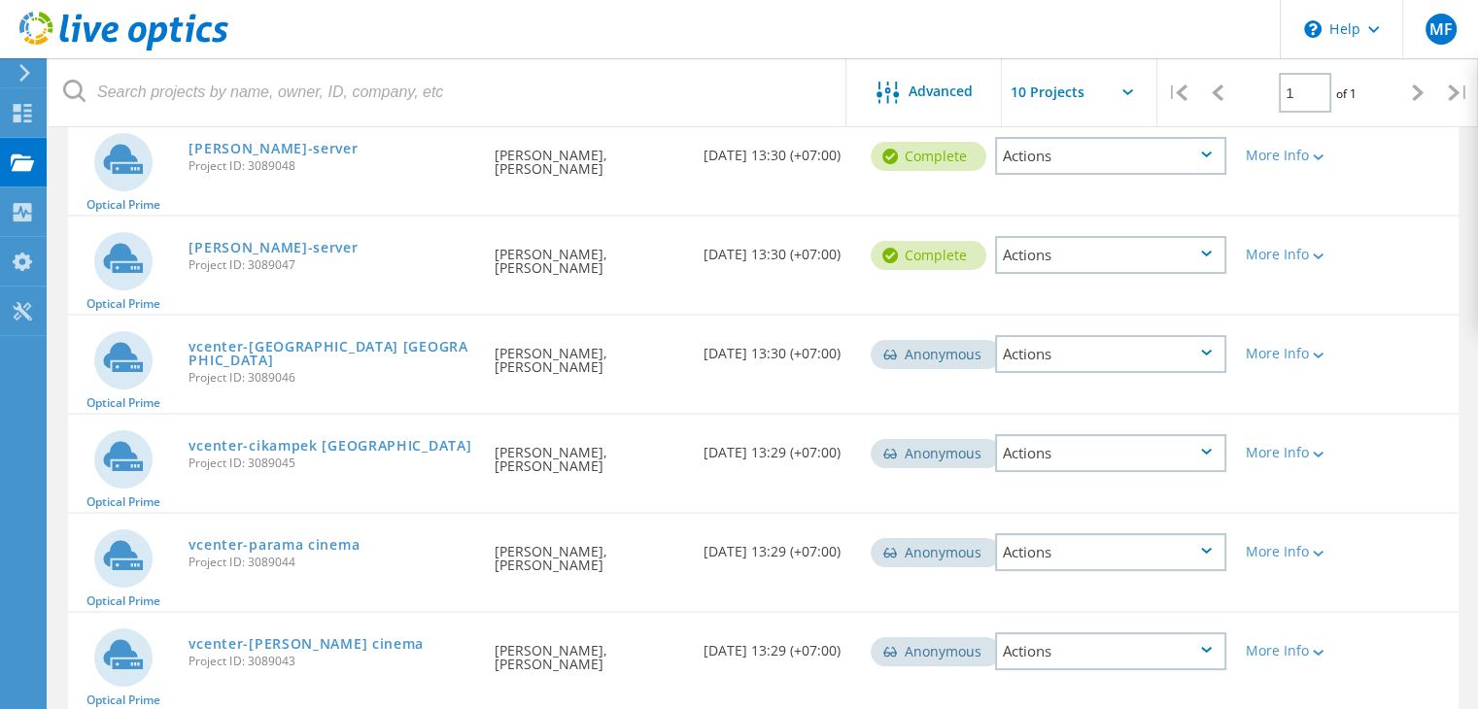
scroll to position [241, 0]
click at [322, 640] on link "vcenter-[PERSON_NAME] cinema" at bounding box center [305, 644] width 235 height 14
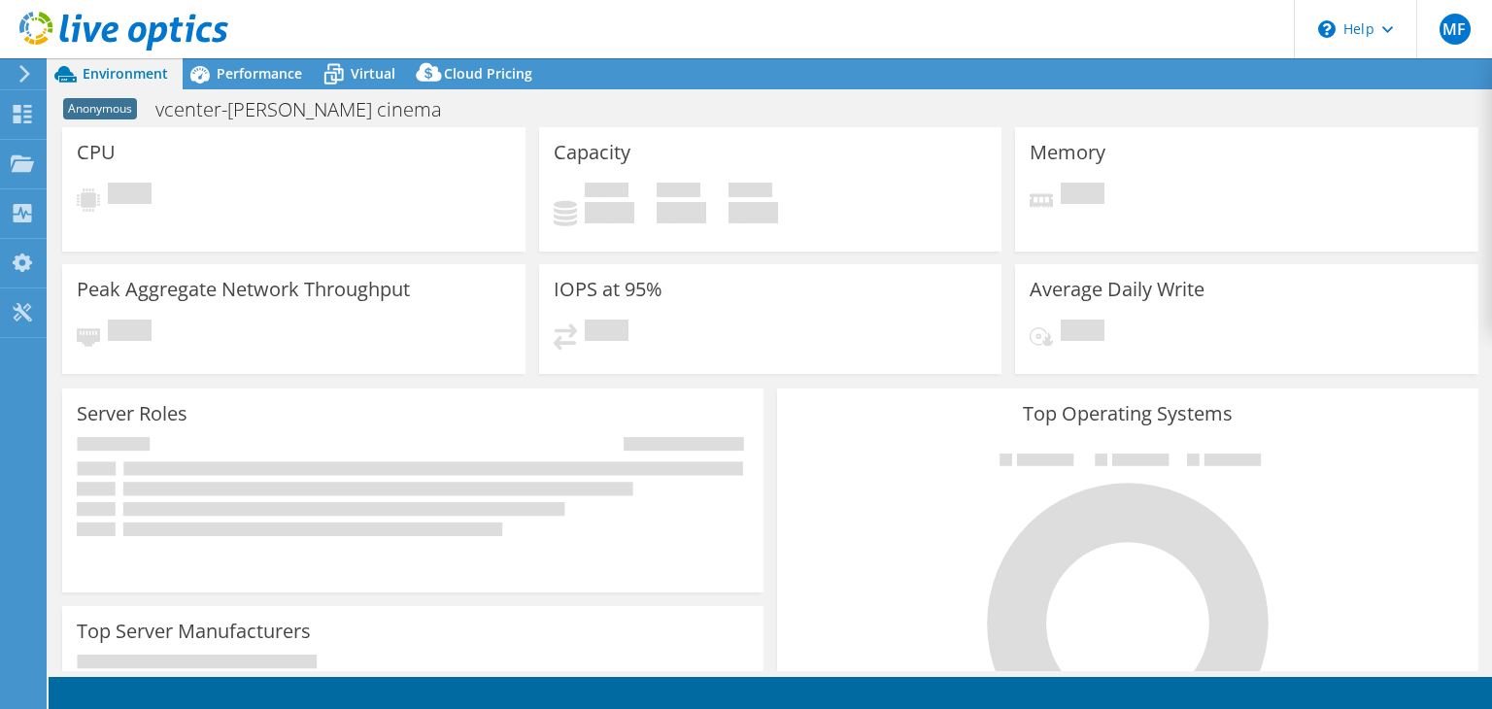
select select "USD"
